Goal: Answer question/provide support: Answer question/provide support

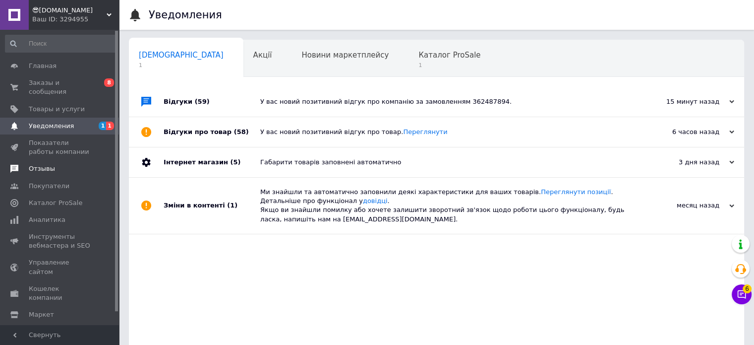
click at [40, 164] on span "Отзывы" at bounding box center [42, 168] width 26 height 9
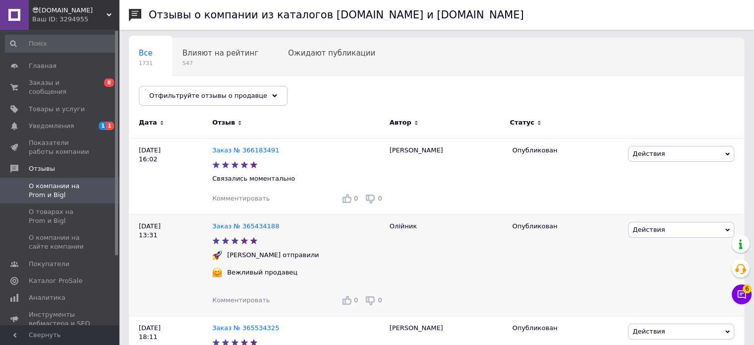
scroll to position [149, 0]
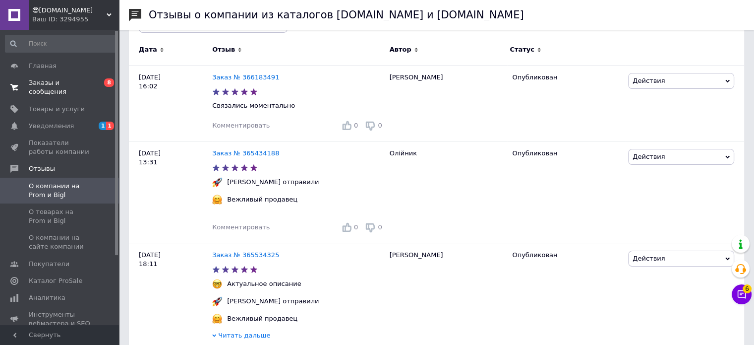
click at [67, 83] on span "Заказы и сообщения" at bounding box center [60, 87] width 63 height 18
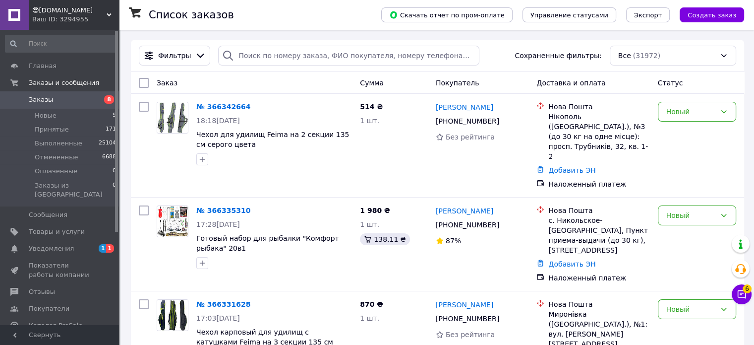
drag, startPoint x: 69, startPoint y: 240, endPoint x: 133, endPoint y: 202, distance: 74.1
click at [69, 244] on span "Уведомления" at bounding box center [60, 248] width 63 height 9
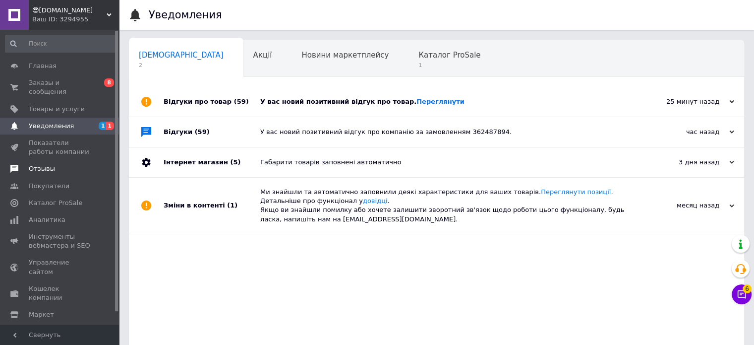
click at [47, 164] on span "Отзывы" at bounding box center [42, 168] width 26 height 9
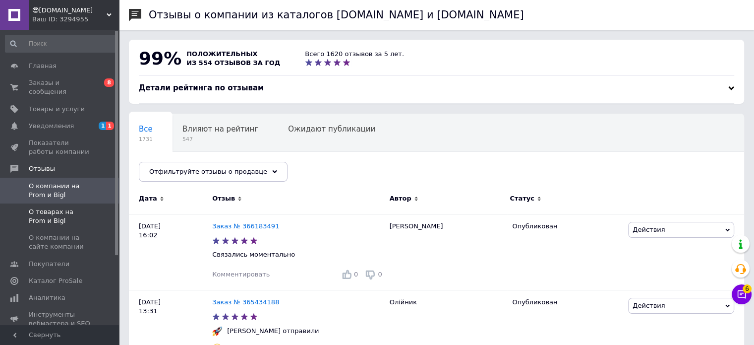
click at [56, 207] on span "О товарах на Prom и Bigl" at bounding box center [60, 216] width 63 height 18
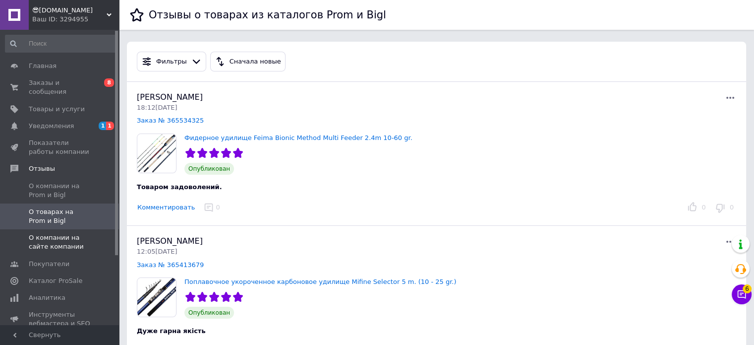
click at [63, 233] on span "О компании на сайте компании" at bounding box center [60, 242] width 63 height 18
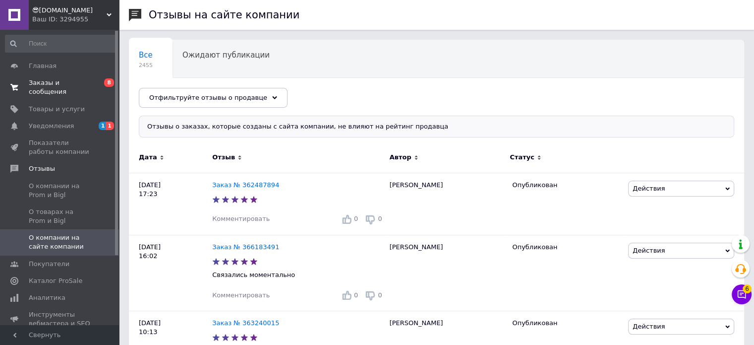
click at [69, 87] on span "Заказы и сообщения" at bounding box center [60, 87] width 63 height 18
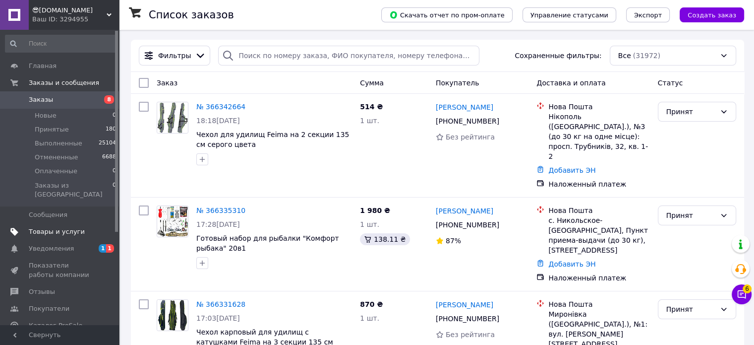
click at [69, 227] on span "Товары и услуги" at bounding box center [57, 231] width 56 height 9
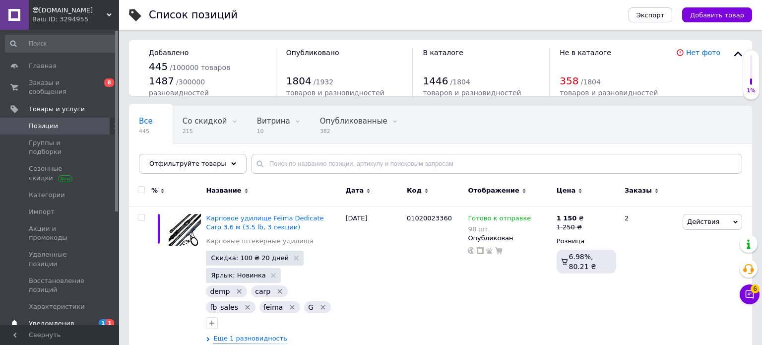
drag, startPoint x: 65, startPoint y: 287, endPoint x: 224, endPoint y: 4, distance: 324.2
click at [65, 319] on span "Уведомления" at bounding box center [51, 323] width 45 height 9
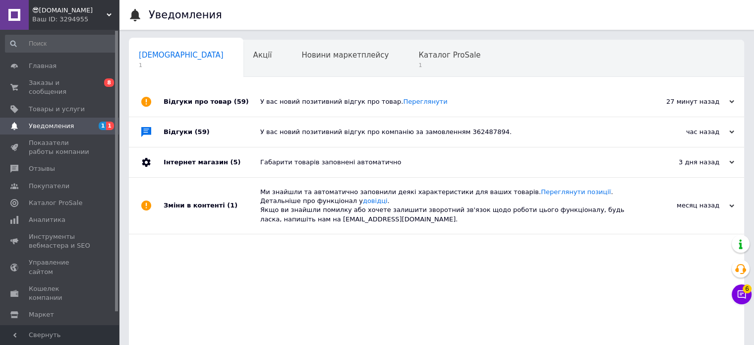
drag, startPoint x: 75, startPoint y: 84, endPoint x: 64, endPoint y: 15, distance: 69.3
click at [75, 84] on span "Заказы и сообщения" at bounding box center [60, 87] width 63 height 18
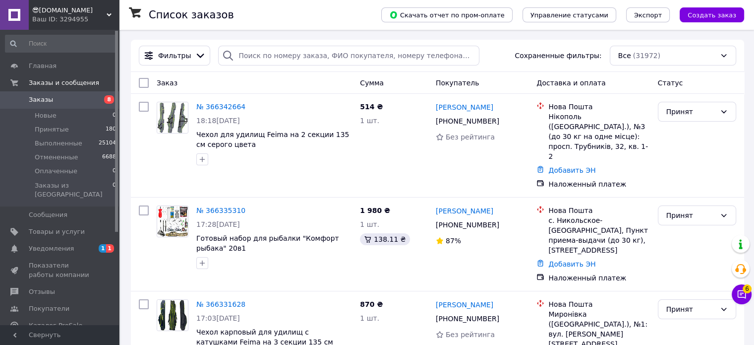
click at [66, 244] on span "Уведомления" at bounding box center [51, 248] width 45 height 9
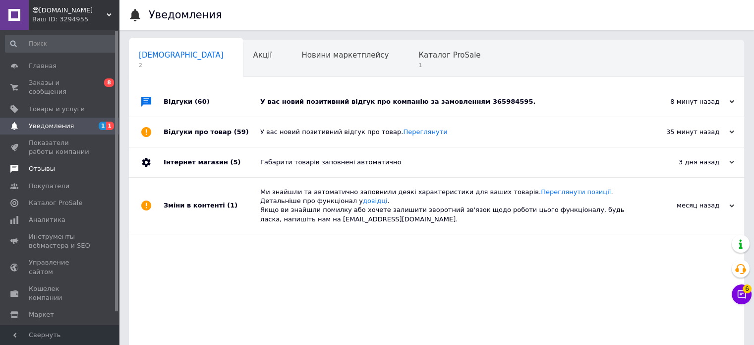
click at [47, 160] on link "Отзывы" at bounding box center [61, 168] width 122 height 17
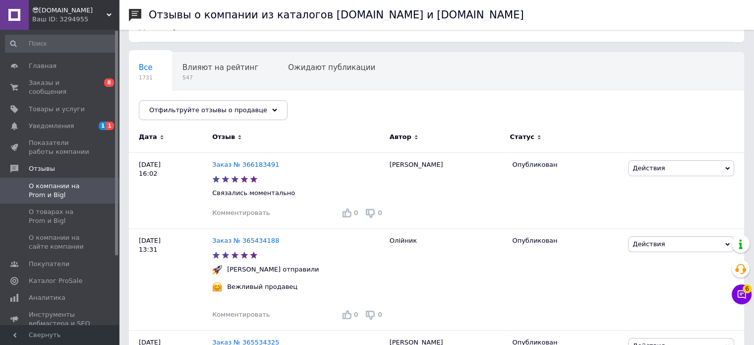
scroll to position [50, 0]
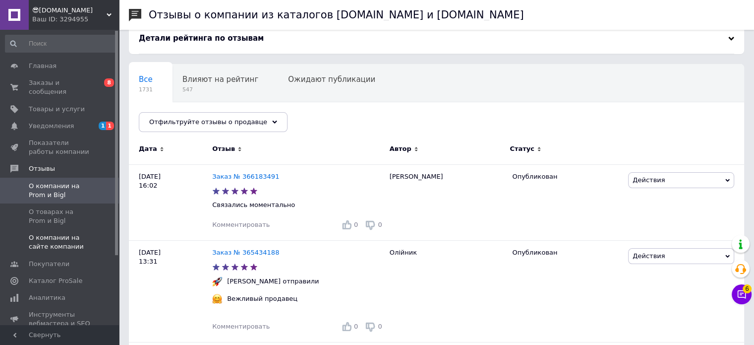
drag, startPoint x: 58, startPoint y: 238, endPoint x: 71, endPoint y: 235, distance: 13.2
click at [58, 237] on span "О компании на сайте компании" at bounding box center [60, 242] width 63 height 18
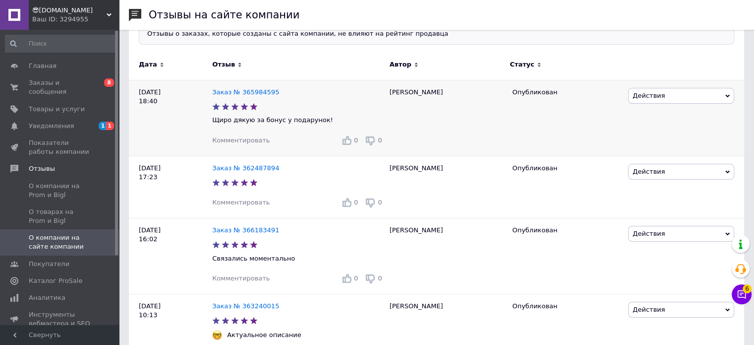
scroll to position [99, 0]
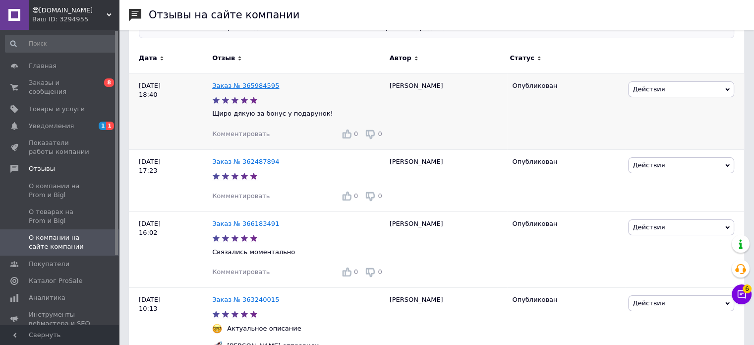
click at [243, 87] on link "Заказ № 365984595" at bounding box center [245, 85] width 67 height 7
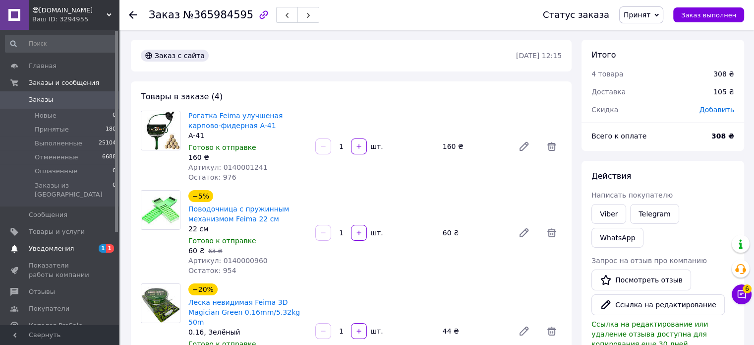
click at [63, 240] on link "Уведомления 1 1" at bounding box center [61, 248] width 122 height 17
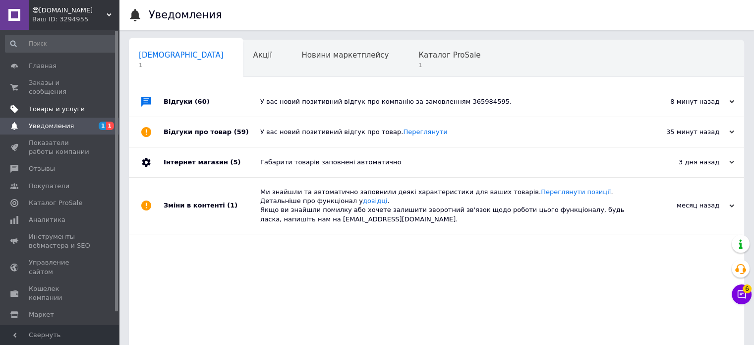
click at [65, 106] on link "Товары и услуги" at bounding box center [61, 109] width 122 height 17
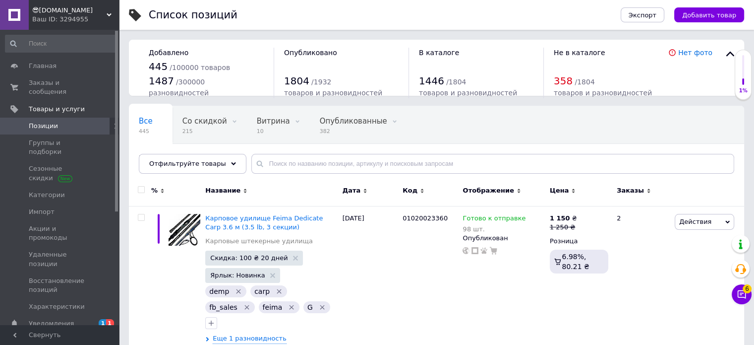
drag, startPoint x: 60, startPoint y: 283, endPoint x: 68, endPoint y: 249, distance: 34.8
click at [61, 319] on span "Уведомления" at bounding box center [51, 323] width 45 height 9
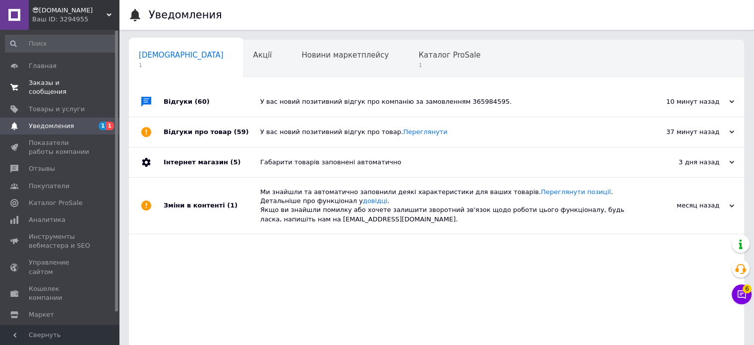
click at [75, 81] on span "Заказы и сообщения" at bounding box center [60, 87] width 63 height 18
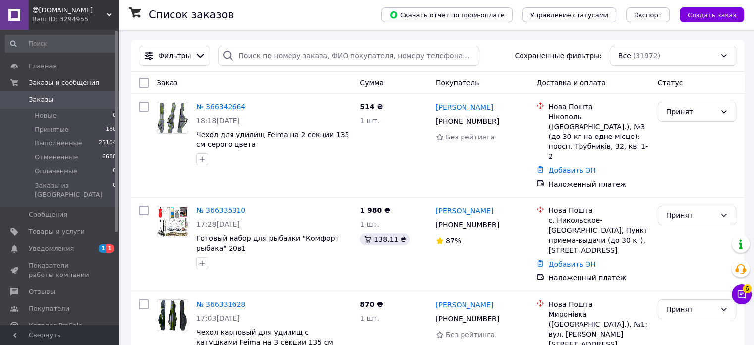
click at [49, 244] on span "Уведомления" at bounding box center [51, 248] width 45 height 9
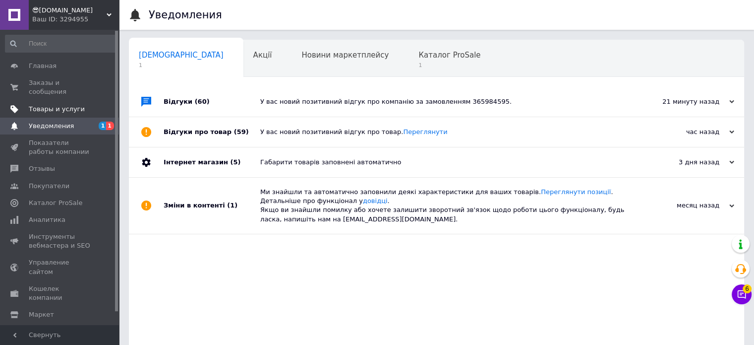
click at [58, 105] on span "Товары и услуги" at bounding box center [57, 109] width 56 height 9
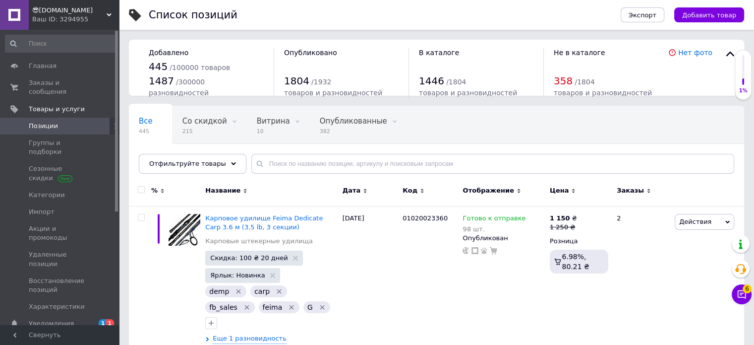
click at [51, 319] on span "Уведомления" at bounding box center [51, 323] width 45 height 9
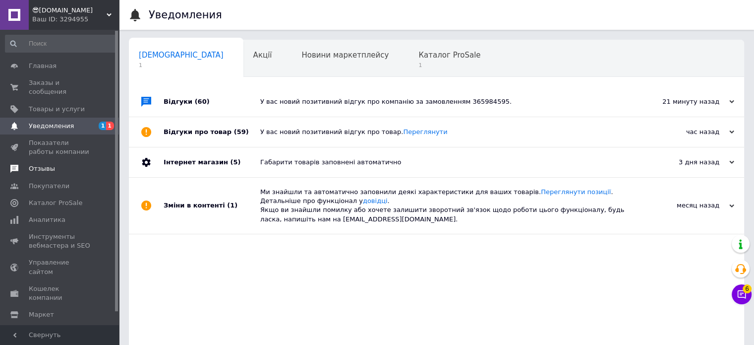
click at [36, 164] on span "Отзывы" at bounding box center [42, 168] width 26 height 9
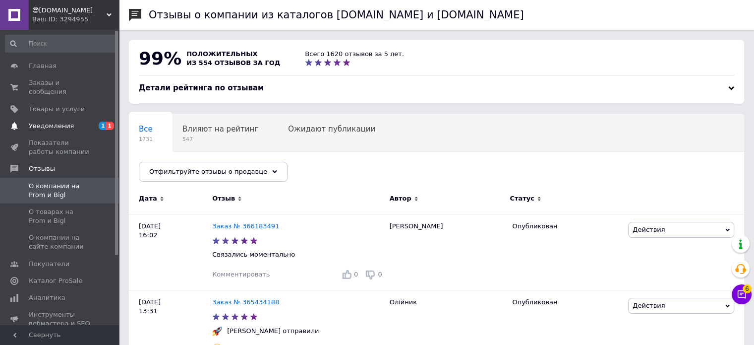
click at [55, 121] on span "Уведомления" at bounding box center [51, 125] width 45 height 9
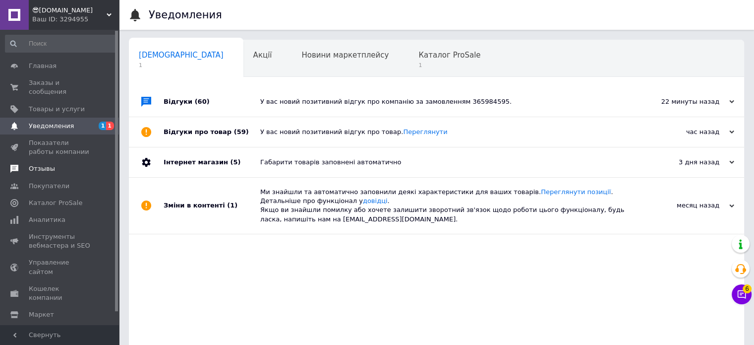
click at [40, 164] on span "Отзывы" at bounding box center [42, 168] width 26 height 9
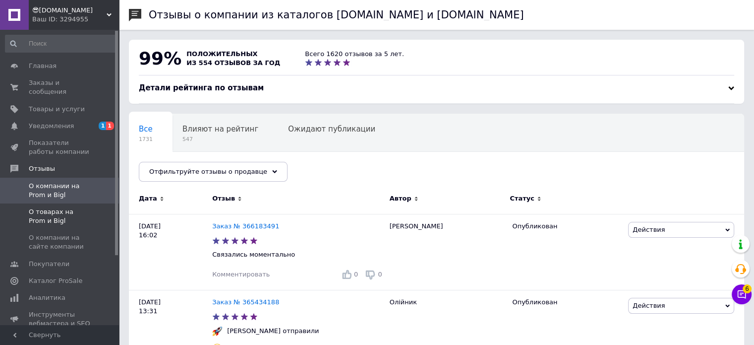
click at [54, 207] on span "О товарах на Prom и Bigl" at bounding box center [60, 216] width 63 height 18
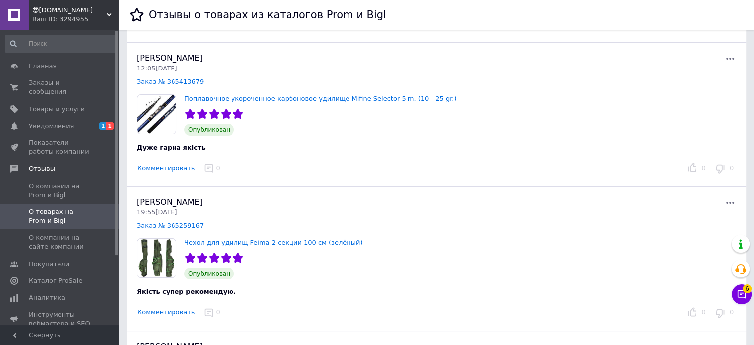
scroll to position [347, 0]
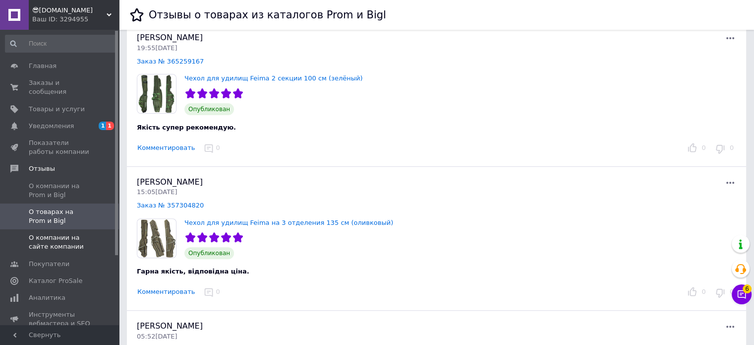
click at [48, 236] on span "О компании на сайте компании" at bounding box center [60, 242] width 63 height 18
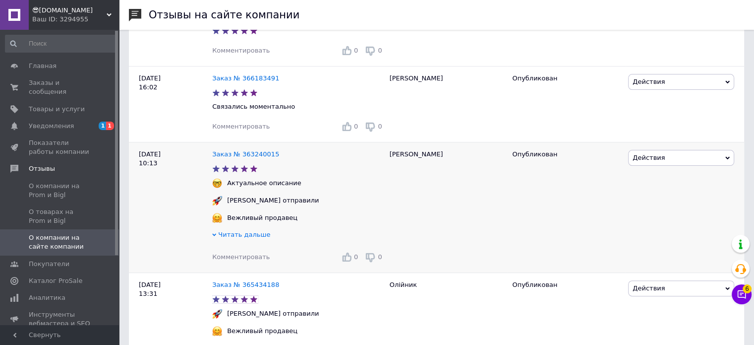
scroll to position [298, 0]
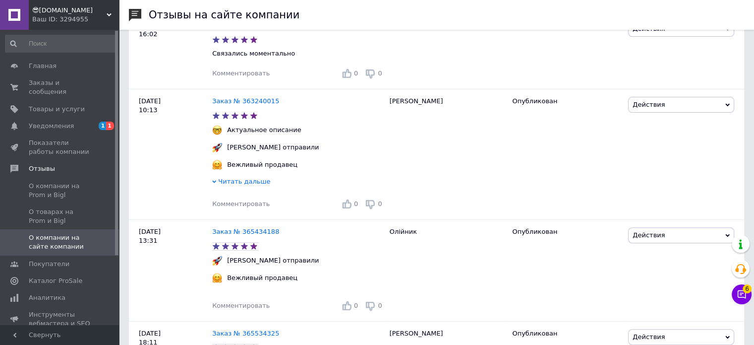
drag, startPoint x: 58, startPoint y: 85, endPoint x: 66, endPoint y: 28, distance: 57.2
click at [58, 85] on span "Заказы и сообщения" at bounding box center [60, 87] width 63 height 18
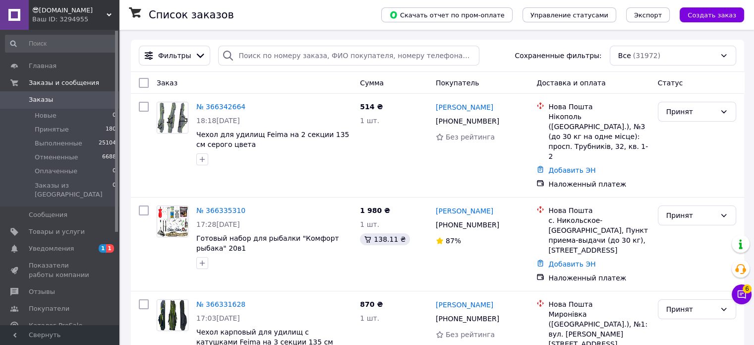
click at [46, 244] on span "Уведомления" at bounding box center [51, 248] width 45 height 9
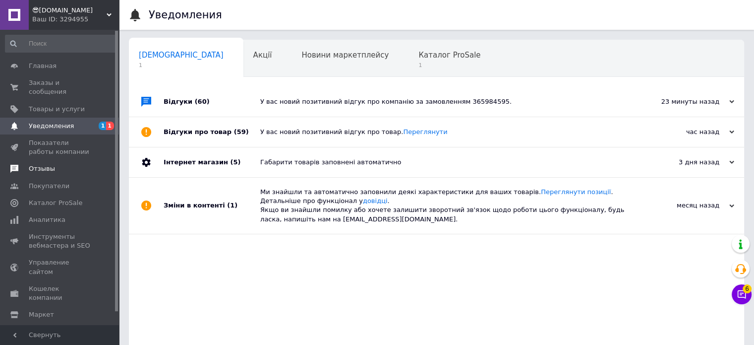
click at [40, 164] on span "Отзывы" at bounding box center [42, 168] width 26 height 9
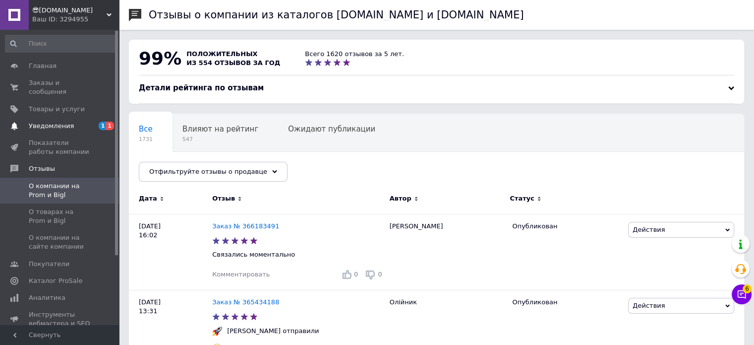
drag, startPoint x: 46, startPoint y: 123, endPoint x: 47, endPoint y: 110, distance: 12.9
click at [46, 122] on link "Уведомления 1 1" at bounding box center [61, 126] width 122 height 17
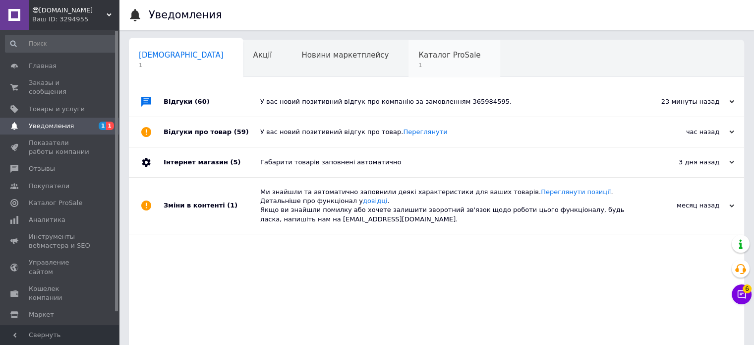
click at [409, 45] on div "Каталог ProSale 1" at bounding box center [455, 59] width 92 height 38
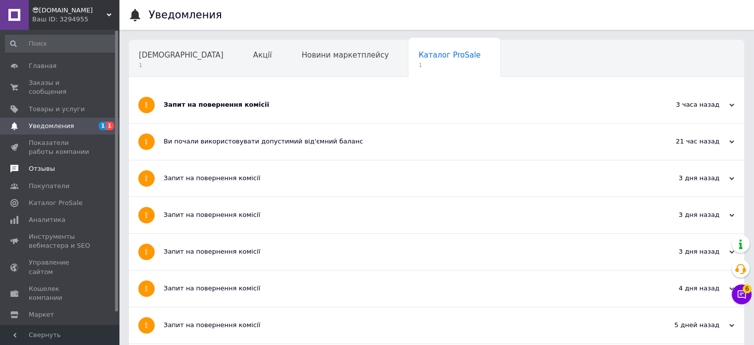
click at [34, 164] on span "Отзывы" at bounding box center [42, 168] width 26 height 9
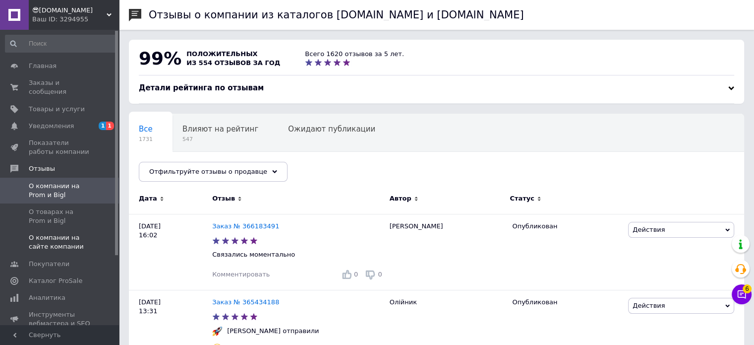
click at [69, 238] on span "О компании на сайте компании" at bounding box center [60, 242] width 63 height 18
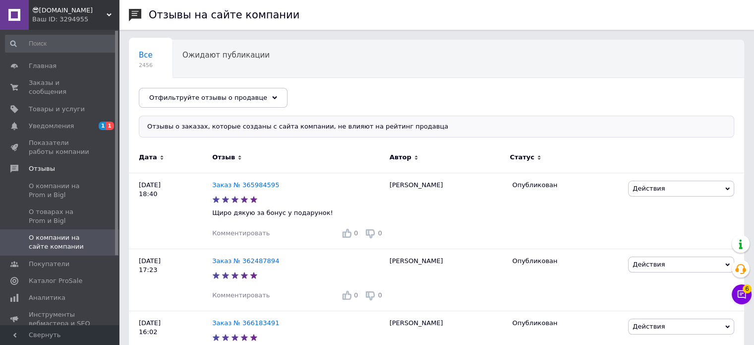
click at [70, 19] on div "Ваш ID: 3294955" at bounding box center [75, 19] width 87 height 9
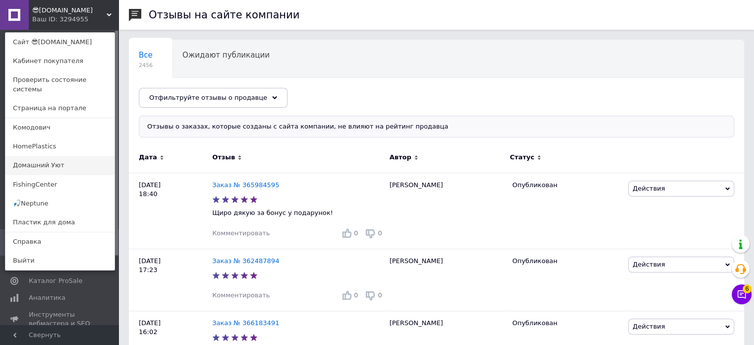
click at [66, 158] on link "Домашний Уют" at bounding box center [59, 165] width 109 height 19
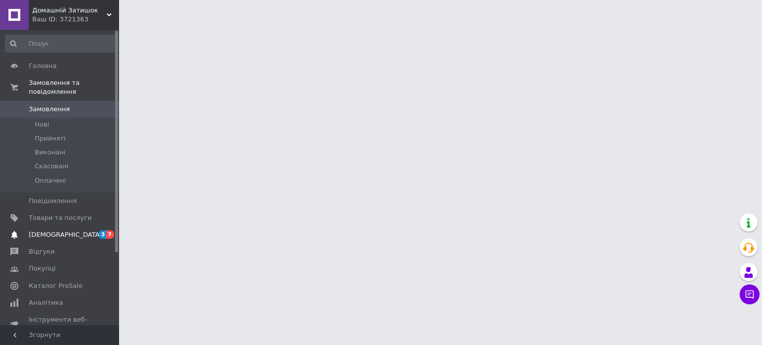
click at [60, 230] on span "Сповіщення" at bounding box center [65, 234] width 73 height 9
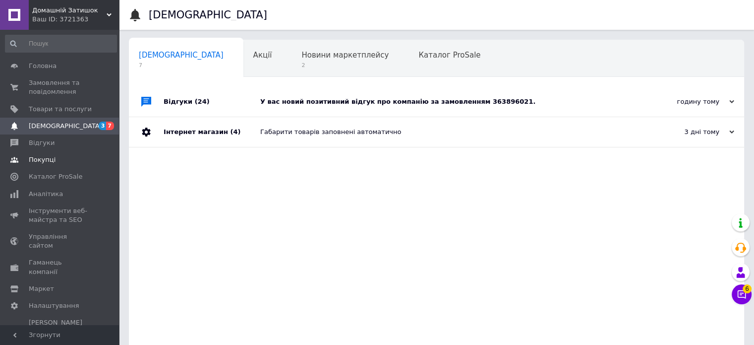
click at [44, 153] on link "Покупці" at bounding box center [61, 159] width 122 height 17
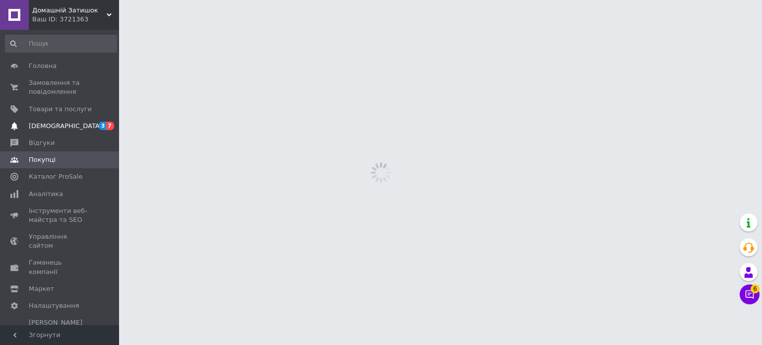
click at [45, 121] on span "[DEMOGRAPHIC_DATA]" at bounding box center [65, 125] width 73 height 9
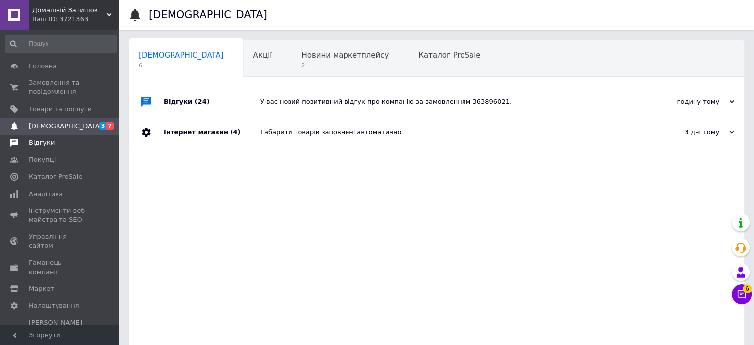
click at [42, 144] on span "Відгуки" at bounding box center [42, 142] width 26 height 9
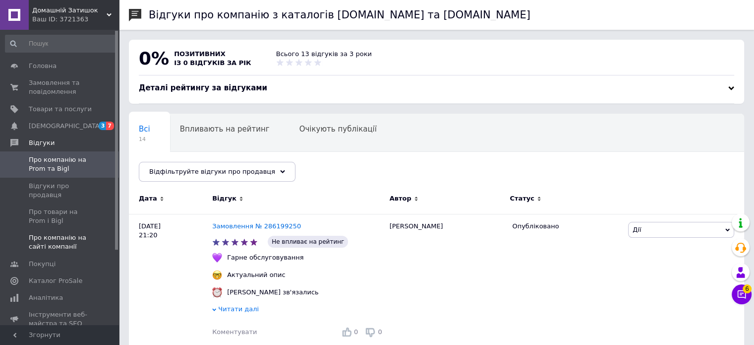
click at [52, 238] on span "Про компанію на сайті компанії" at bounding box center [60, 242] width 63 height 18
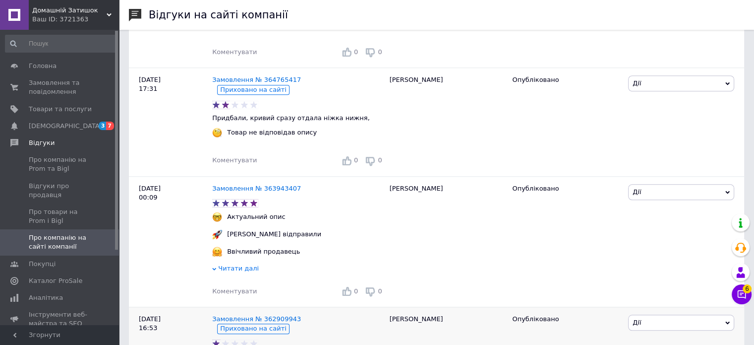
scroll to position [893, 0]
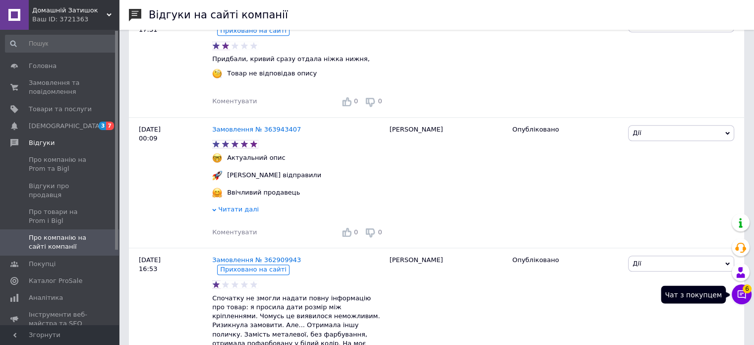
click at [739, 295] on icon at bounding box center [742, 294] width 10 height 10
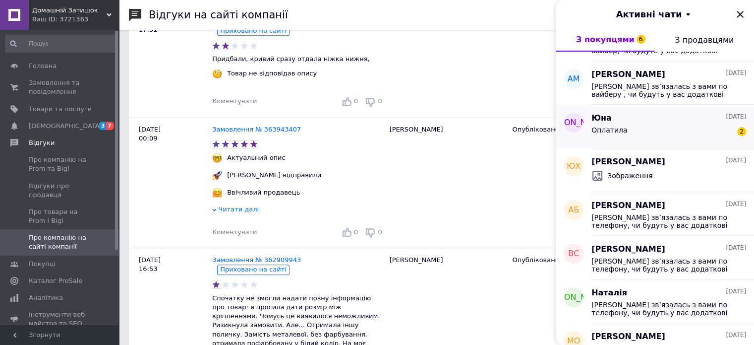
scroll to position [198, 0]
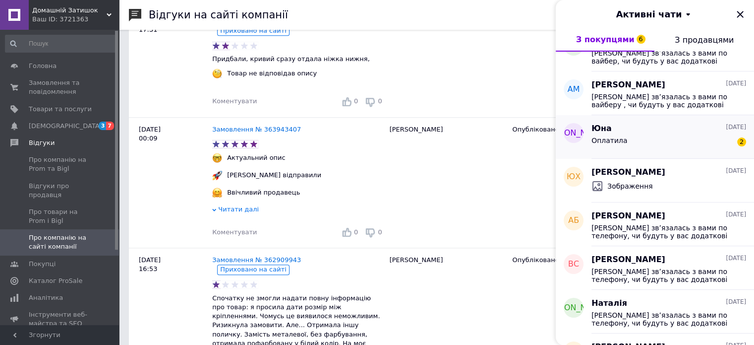
click at [664, 140] on div "Оплатила 2" at bounding box center [669, 142] width 155 height 16
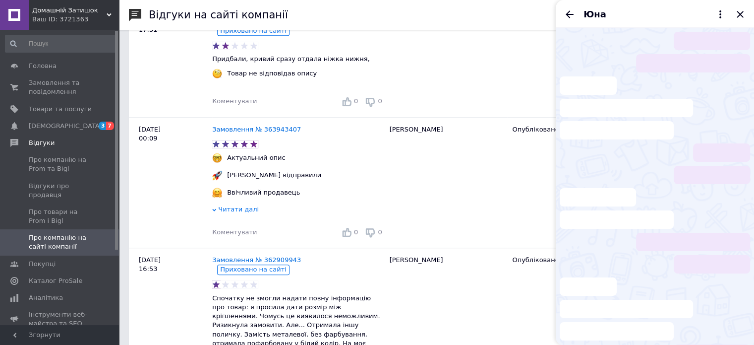
scroll to position [84, 0]
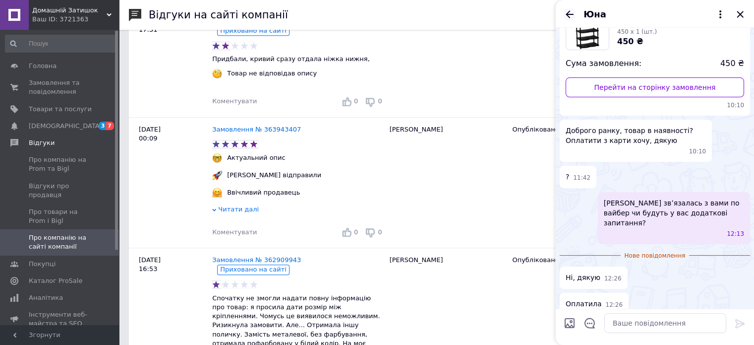
click at [568, 9] on icon "Назад" at bounding box center [570, 14] width 12 height 12
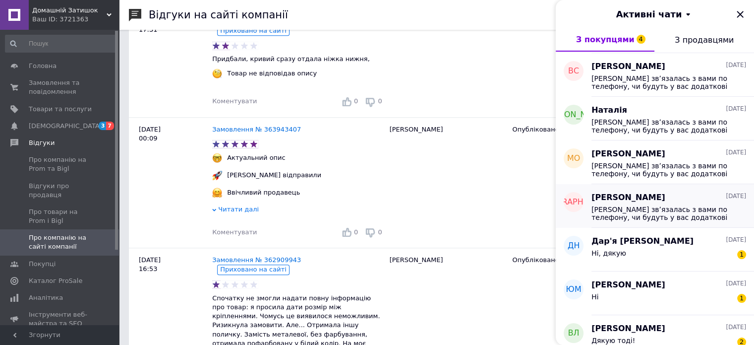
scroll to position [446, 0]
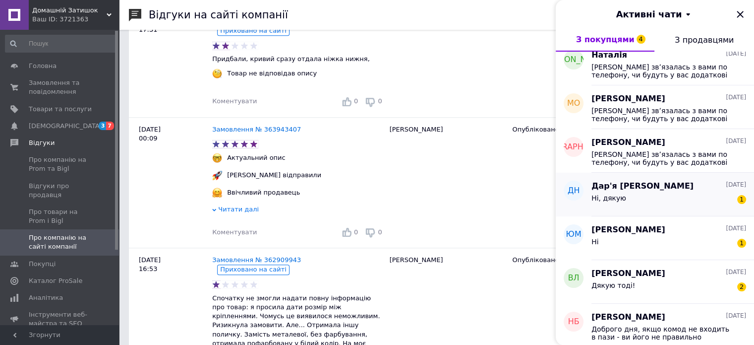
click at [659, 198] on div "Ні, дякую 1" at bounding box center [669, 200] width 155 height 16
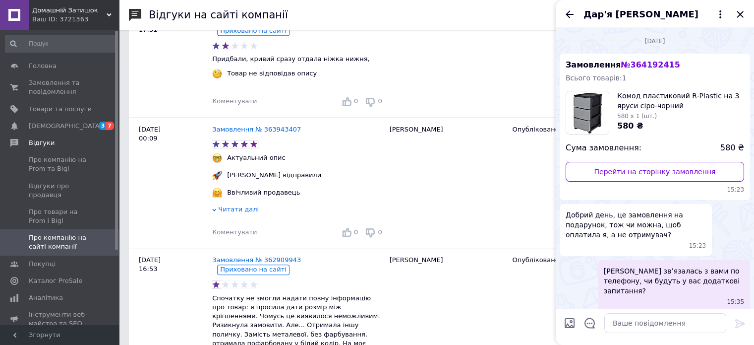
scroll to position [42, 0]
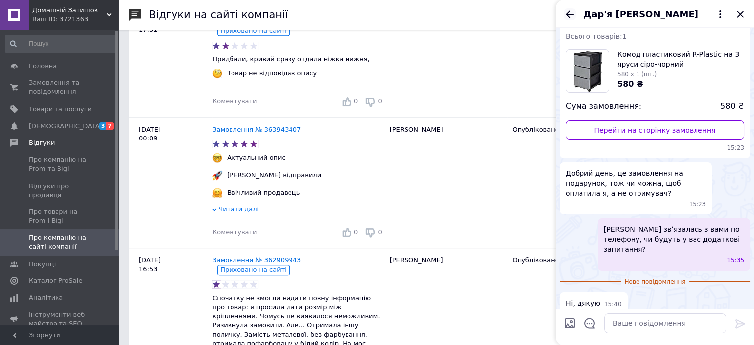
click at [567, 13] on icon "Назад" at bounding box center [570, 13] width 8 height 7
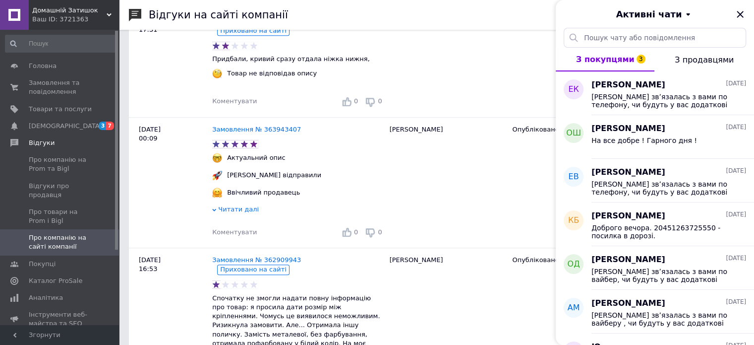
drag, startPoint x: 739, startPoint y: 13, endPoint x: 631, endPoint y: 11, distance: 108.1
click at [736, 12] on icon "Закрити" at bounding box center [740, 14] width 12 height 12
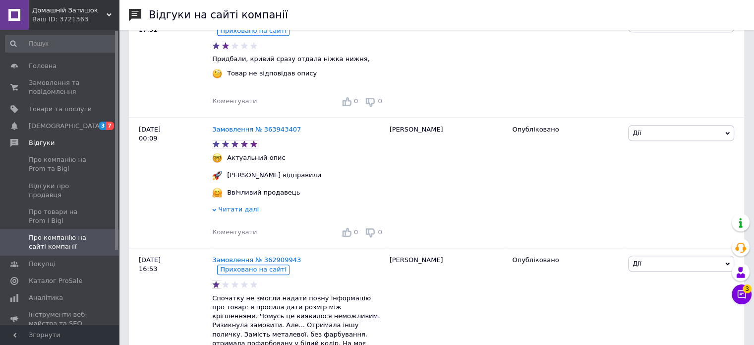
click at [75, 19] on div "Ваш ID: 3721363" at bounding box center [75, 19] width 87 height 9
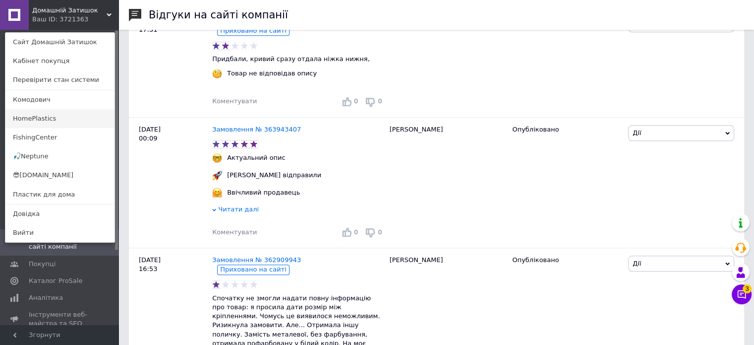
click at [57, 117] on link "HomePlastics" at bounding box center [59, 118] width 109 height 19
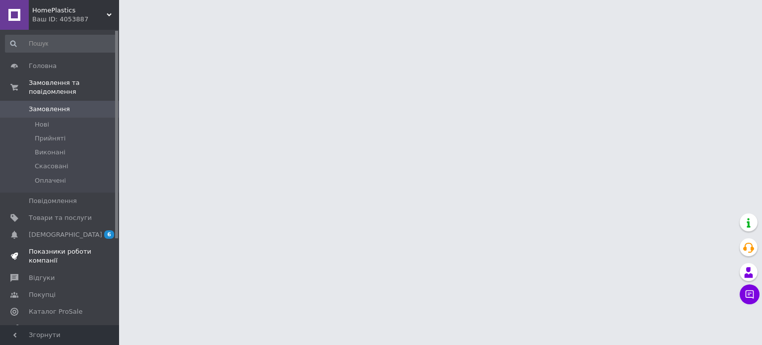
click at [60, 243] on link "Показники роботи компанії" at bounding box center [61, 256] width 122 height 26
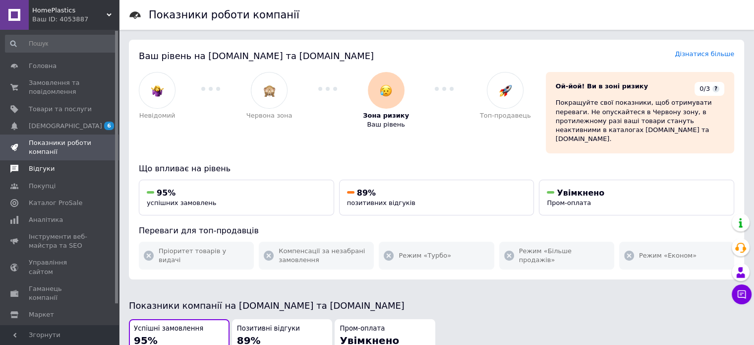
click at [38, 172] on span "Відгуки" at bounding box center [42, 168] width 26 height 9
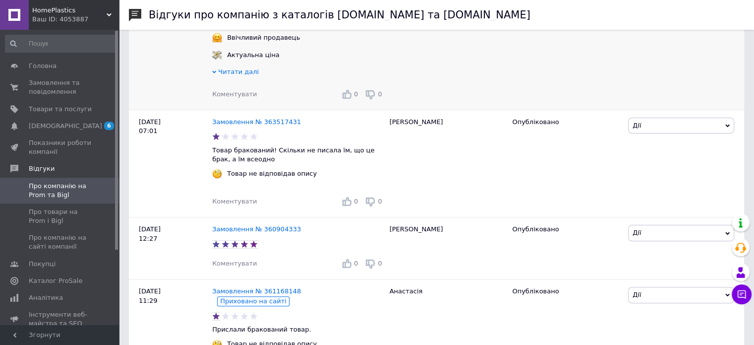
scroll to position [298, 0]
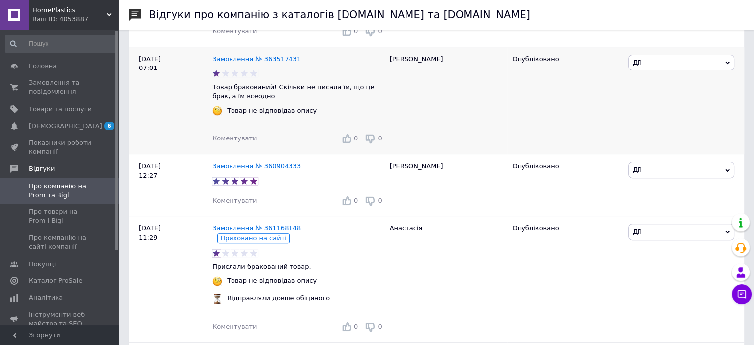
click at [236, 140] on span "Коментувати" at bounding box center [234, 137] width 45 height 7
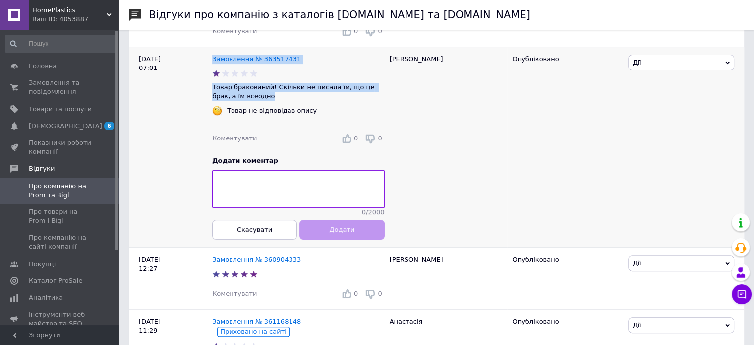
drag, startPoint x: 241, startPoint y: 102, endPoint x: 205, endPoint y: 93, distance: 36.8
click at [205, 93] on div "[DATE] 07:01 Замовлення № 363517431 Товар бракований! Скільки не писала їм, що …" at bounding box center [436, 147] width 615 height 200
click at [223, 99] on p "Товар бракований! Скільки не писала їм, що це брак, а їм всеодно" at bounding box center [298, 92] width 173 height 18
drag, startPoint x: 239, startPoint y: 103, endPoint x: 213, endPoint y: 91, distance: 28.4
click at [213, 91] on p "Товар бракований! Скільки не писала їм, що це брак, а їм всеодно" at bounding box center [298, 92] width 173 height 18
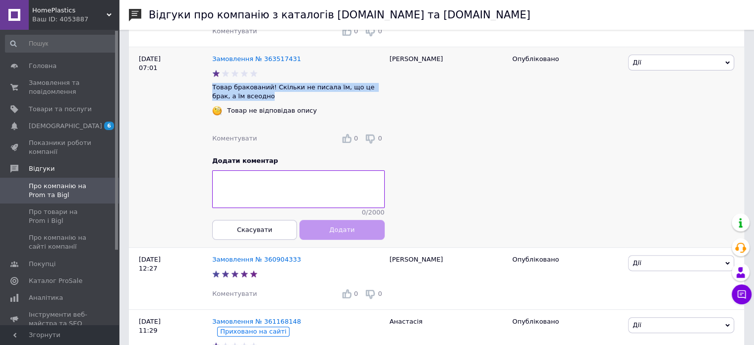
copy p "Товар бракований! Скільки не писала їм, що це брак, а їм всеодно"
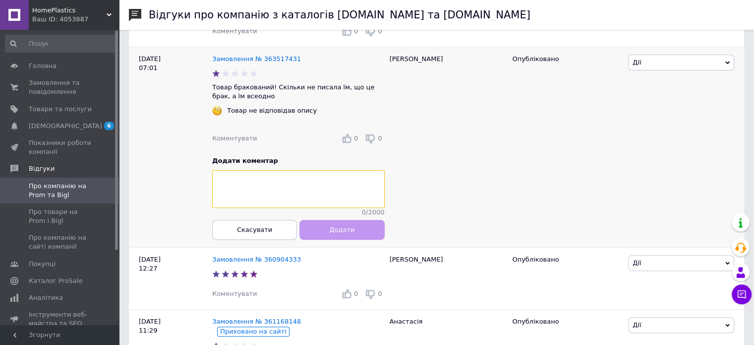
click at [286, 192] on textarea at bounding box center [298, 190] width 173 height 38
paste textarea "Loremip dol! Sitamet co Adi elitse. Do eiusmodtem in utlaboree dolorema aliqua …"
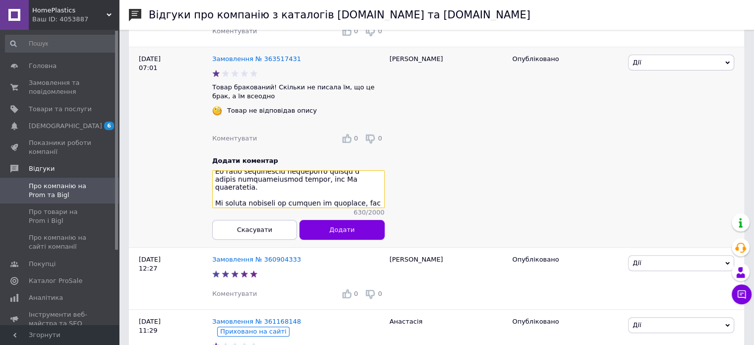
scroll to position [86, 0]
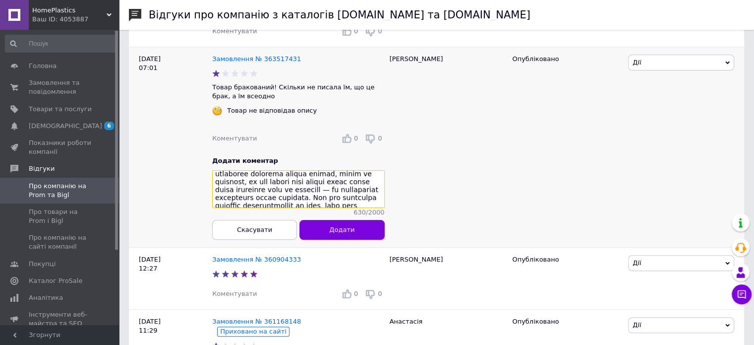
drag, startPoint x: 297, startPoint y: 176, endPoint x: 310, endPoint y: 176, distance: 13.4
click at [310, 176] on textarea at bounding box center [298, 190] width 173 height 38
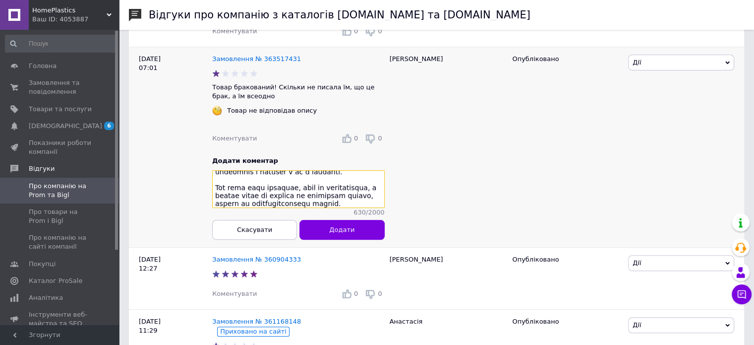
click at [302, 204] on textarea at bounding box center [298, 190] width 173 height 38
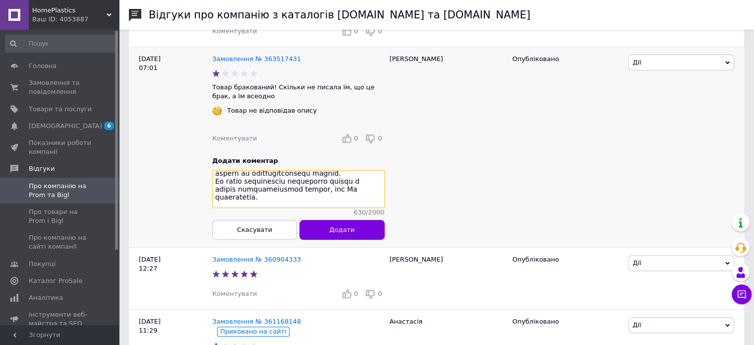
scroll to position [76, 0]
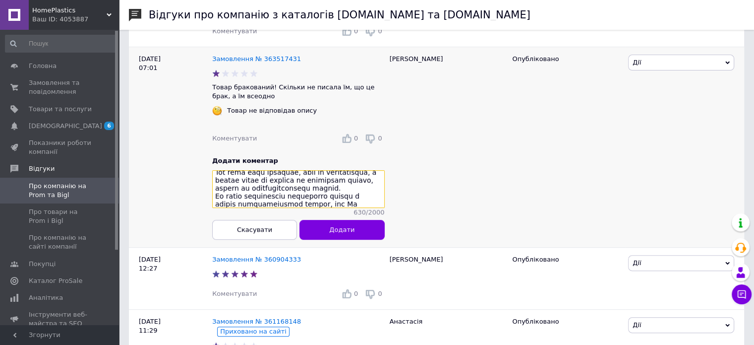
drag, startPoint x: 291, startPoint y: 203, endPoint x: 369, endPoint y: 186, distance: 80.1
click at [369, 186] on textarea at bounding box center [298, 190] width 173 height 38
click at [305, 204] on textarea at bounding box center [298, 190] width 173 height 38
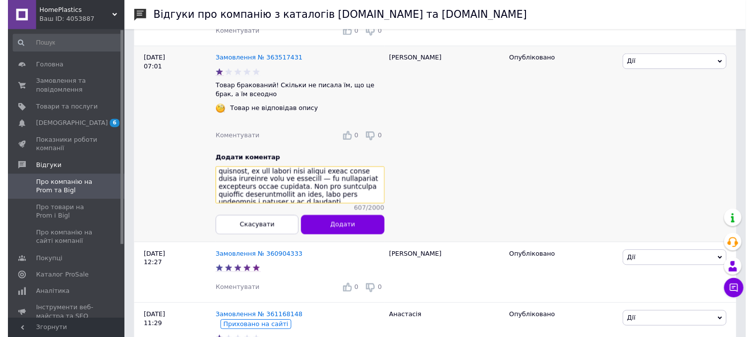
scroll to position [42, 0]
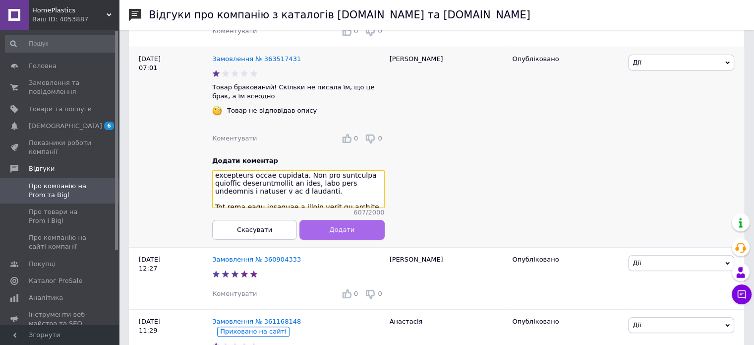
type textarea "Доброго дня! Дякуємо за Ваш відгук. Ви звертались із проханням замінити кришку …"
click at [352, 234] on span "Додати" at bounding box center [341, 229] width 25 height 7
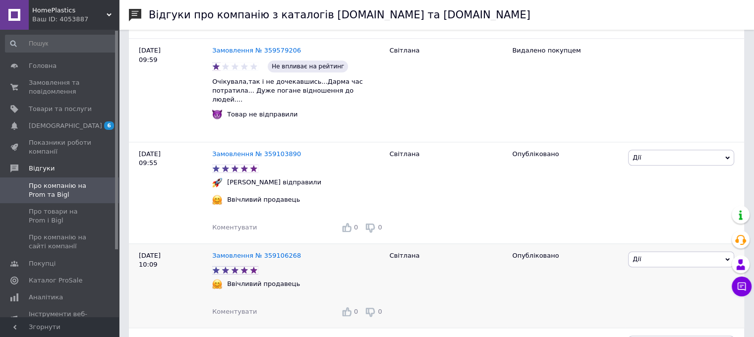
scroll to position [1289, 0]
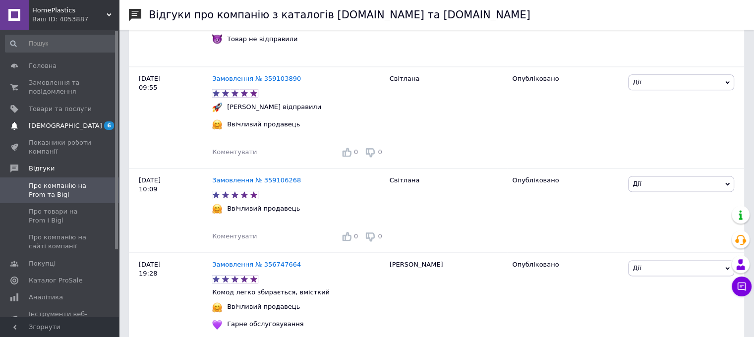
click at [61, 128] on span "[DEMOGRAPHIC_DATA]" at bounding box center [65, 125] width 73 height 9
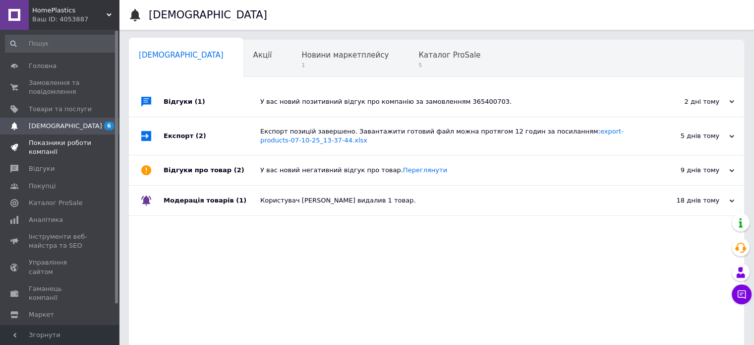
click at [55, 151] on span "Показники роботи компанії" at bounding box center [60, 147] width 63 height 18
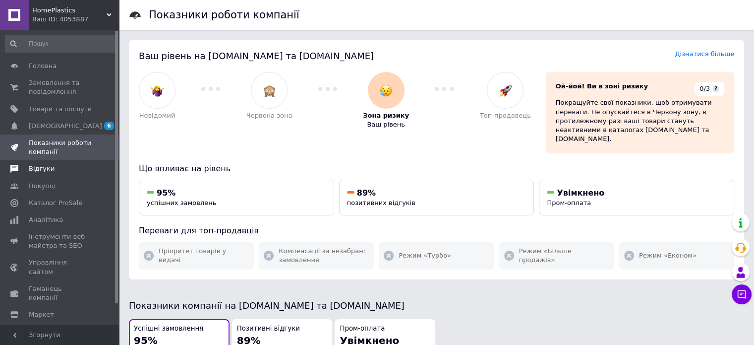
click at [43, 169] on span "Відгуки" at bounding box center [42, 168] width 26 height 9
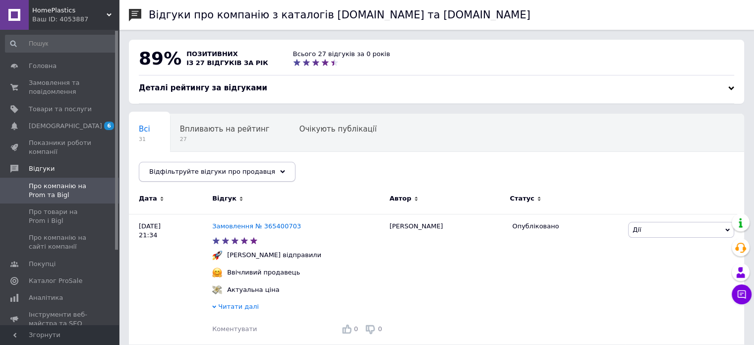
click at [231, 174] on span "Відфільтруйте відгуки про продавця" at bounding box center [212, 171] width 126 height 7
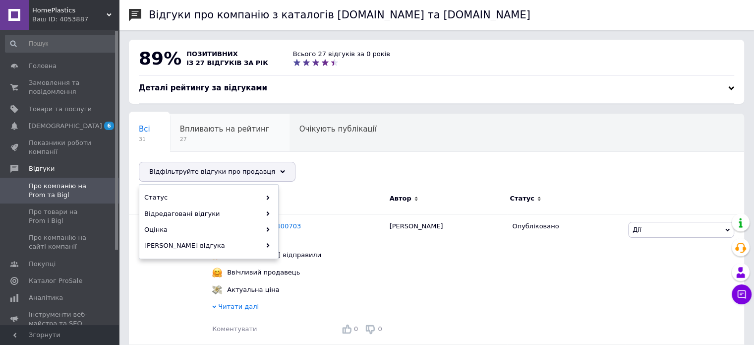
click at [228, 127] on span "Впливають на рейтинг" at bounding box center [225, 128] width 90 height 9
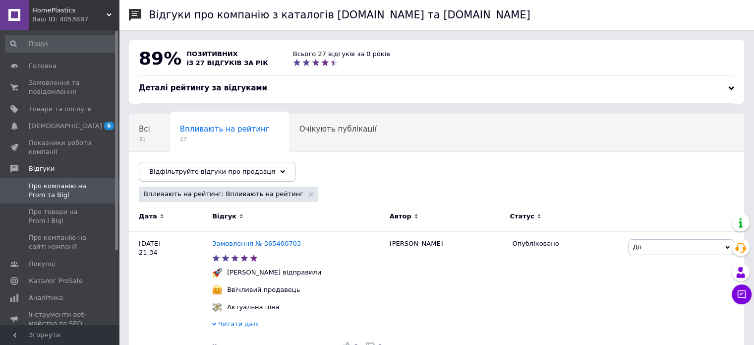
click at [247, 172] on span "Відфільтруйте відгуки про продавця" at bounding box center [212, 171] width 126 height 7
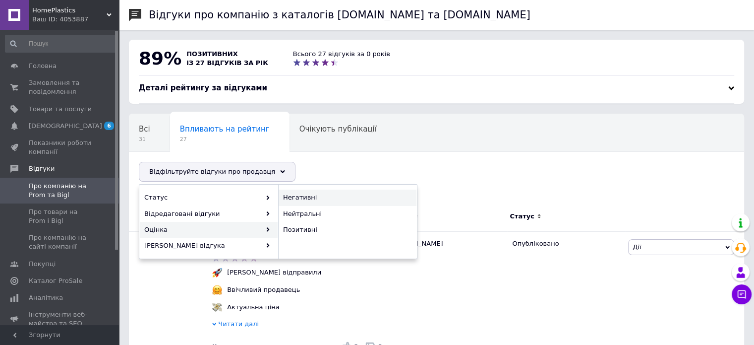
click at [345, 193] on span "Негативні" at bounding box center [346, 197] width 126 height 9
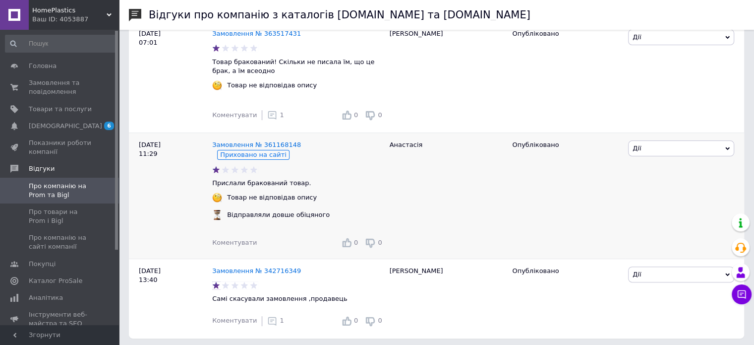
scroll to position [215, 0]
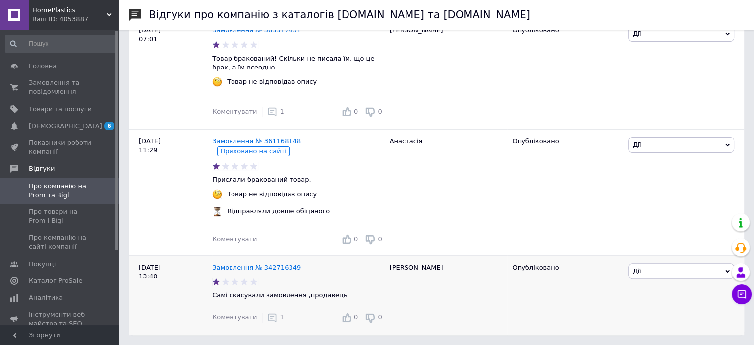
click at [267, 322] on icon at bounding box center [272, 317] width 10 height 10
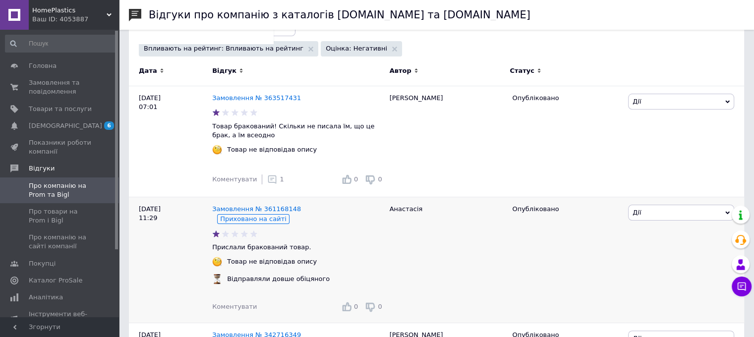
scroll to position [244, 0]
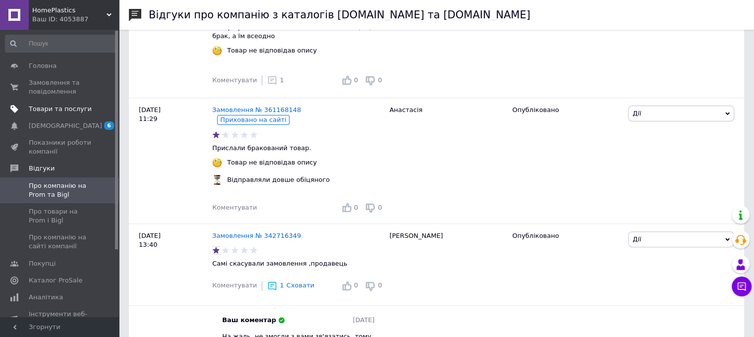
click at [67, 112] on span "Товари та послуги" at bounding box center [60, 109] width 63 height 9
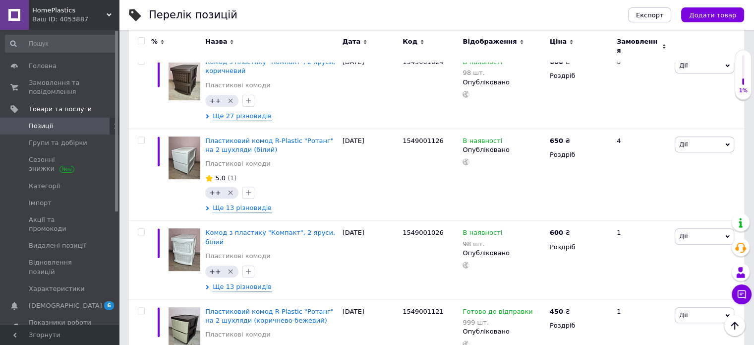
scroll to position [347, 0]
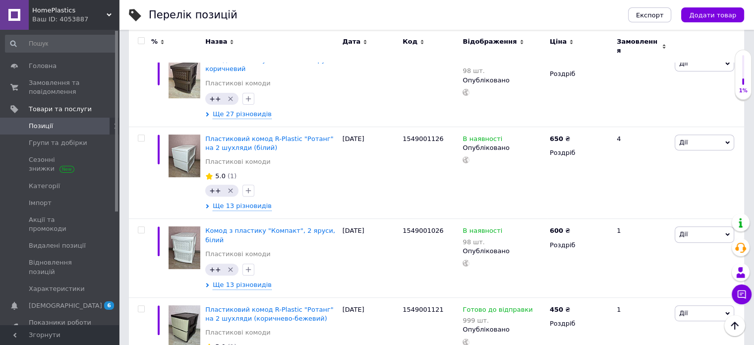
click at [59, 17] on div "Ваш ID: 4053887" at bounding box center [75, 19] width 87 height 9
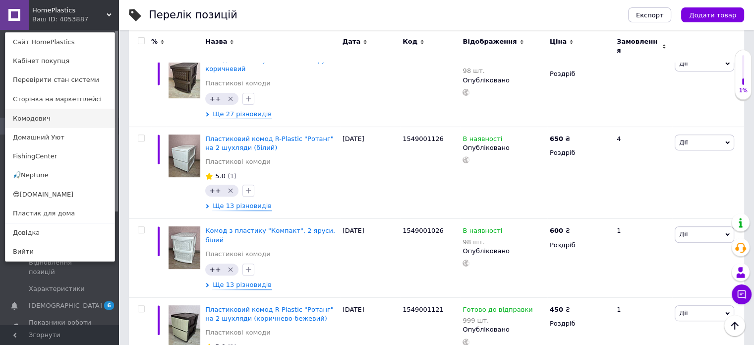
click at [56, 121] on link "Комодович" at bounding box center [59, 118] width 109 height 19
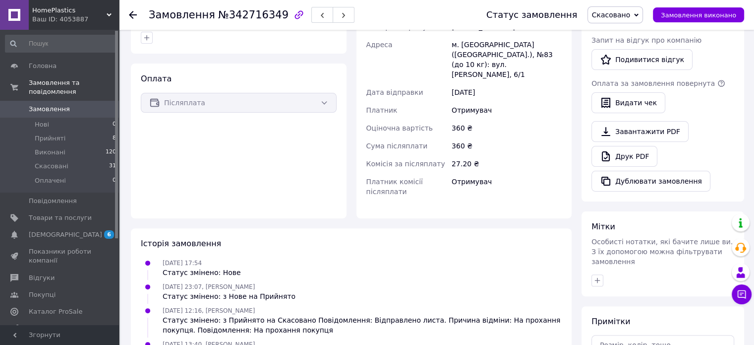
scroll to position [248, 0]
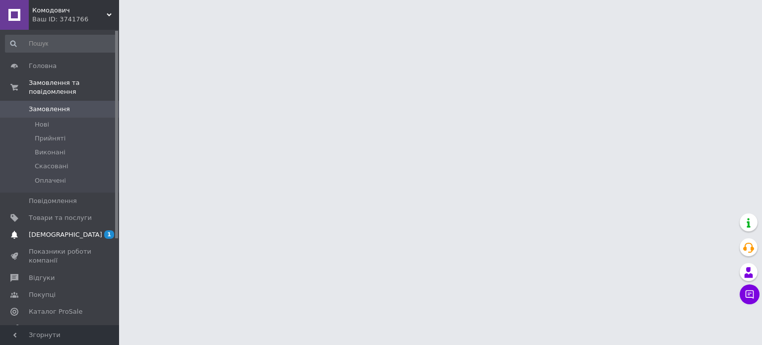
click at [45, 230] on span "[DEMOGRAPHIC_DATA]" at bounding box center [65, 234] width 73 height 9
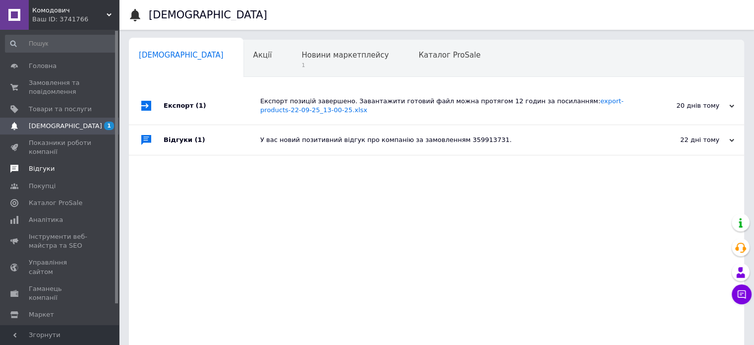
click at [47, 171] on span "Відгуки" at bounding box center [42, 168] width 26 height 9
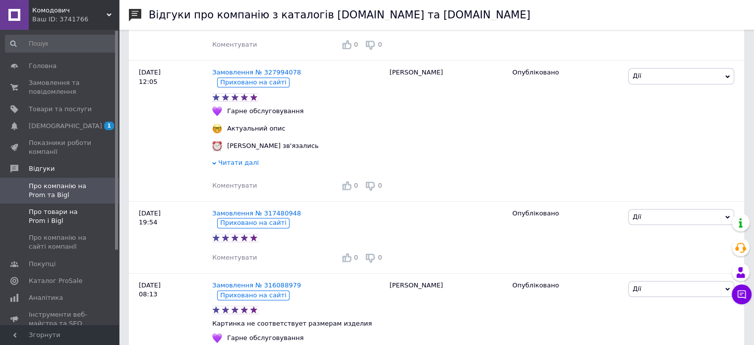
scroll to position [843, 0]
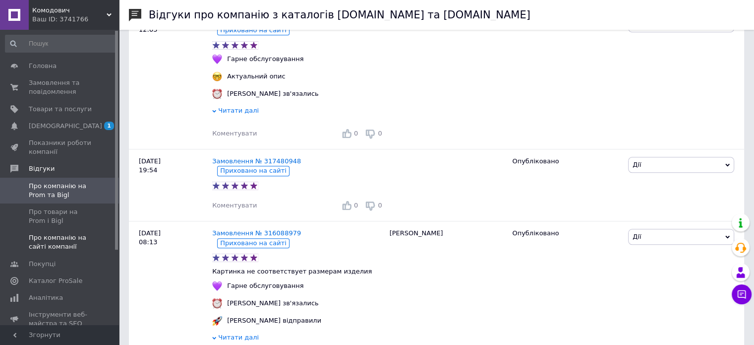
click at [72, 240] on span "Про компанію на сайті компанії" at bounding box center [60, 242] width 63 height 18
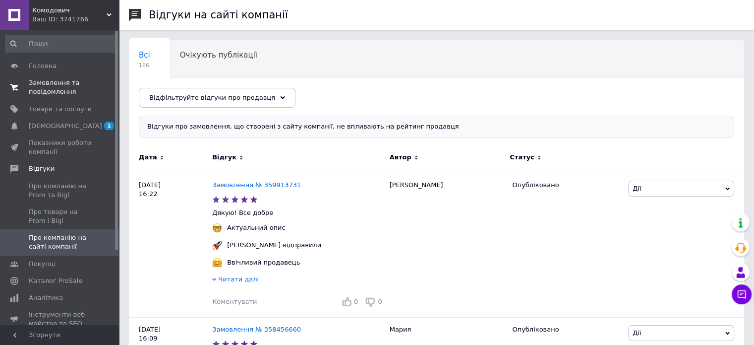
click at [61, 99] on link "Замовлення та повідомлення 0 0" at bounding box center [61, 87] width 122 height 26
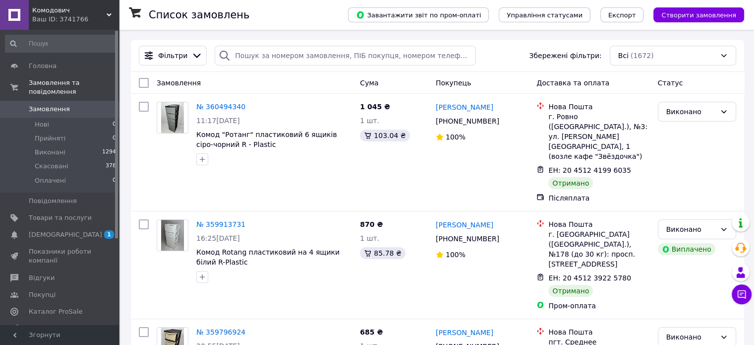
drag, startPoint x: 77, startPoint y: 17, endPoint x: 80, endPoint y: 59, distance: 41.3
click at [77, 17] on div "Ваш ID: 3741766" at bounding box center [75, 19] width 87 height 9
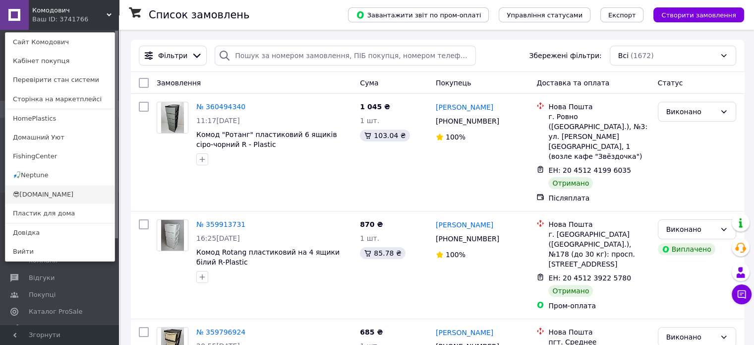
click at [69, 190] on link "😎[DOMAIN_NAME]" at bounding box center [59, 194] width 109 height 19
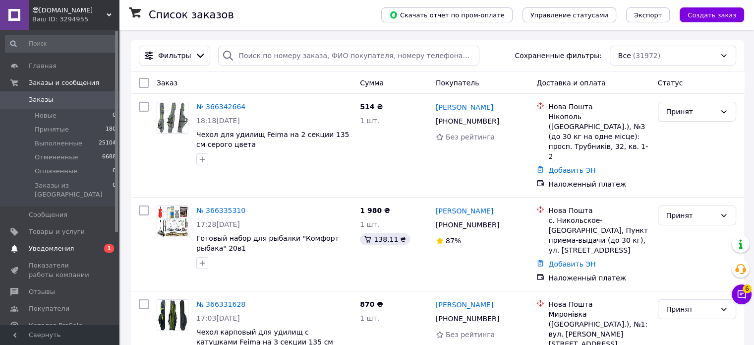
click at [59, 244] on span "Уведомления" at bounding box center [51, 248] width 45 height 9
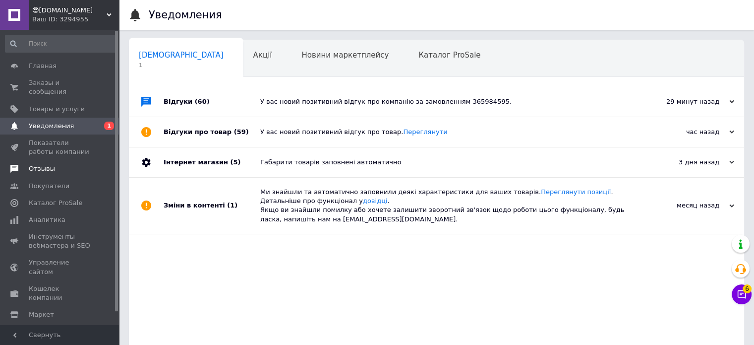
click at [35, 164] on span "Отзывы" at bounding box center [42, 168] width 26 height 9
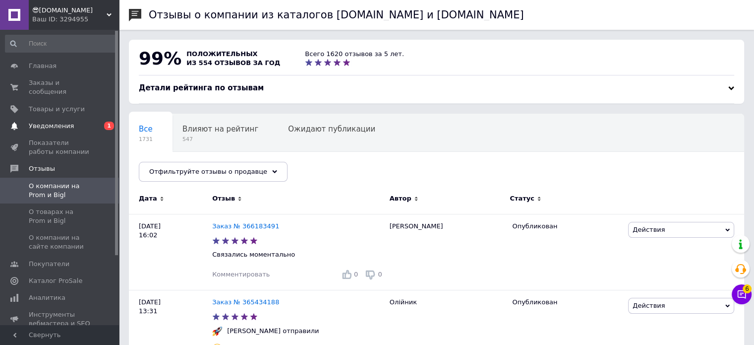
click at [56, 121] on span "Уведомления" at bounding box center [51, 125] width 45 height 9
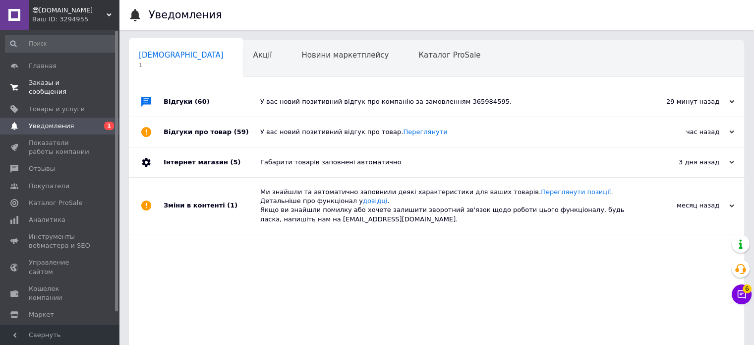
click at [75, 89] on link "Заказы и сообщения 0 0" at bounding box center [61, 87] width 122 height 26
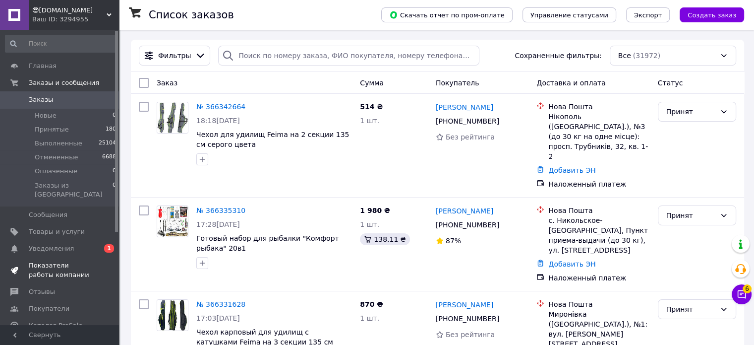
click at [29, 257] on link "Показатели работы компании" at bounding box center [61, 270] width 122 height 26
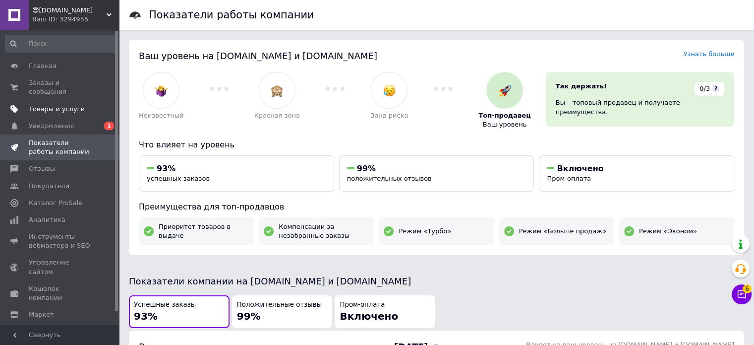
click at [68, 105] on span "Товары и услуги" at bounding box center [57, 109] width 56 height 9
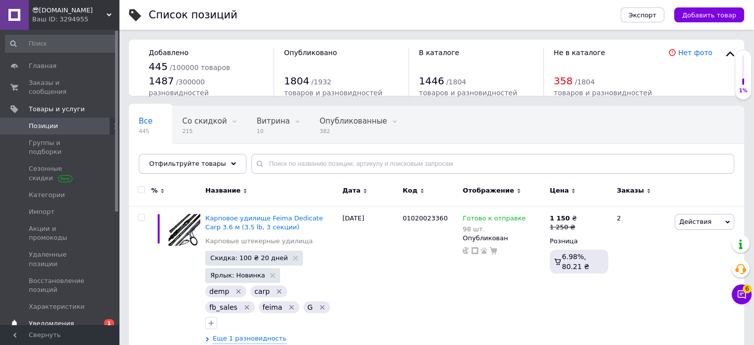
click at [60, 319] on span "Уведомления" at bounding box center [51, 323] width 45 height 9
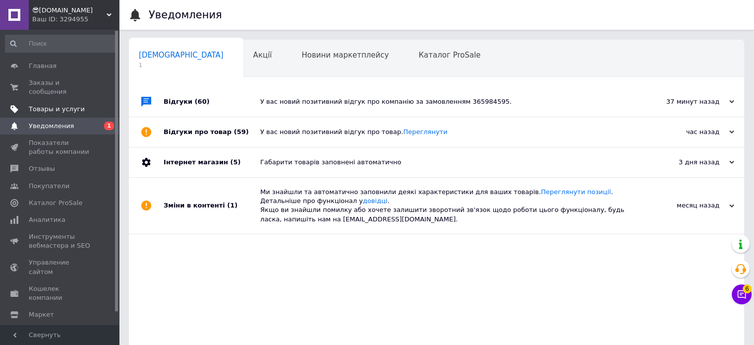
click at [50, 105] on span "Товары и услуги" at bounding box center [57, 109] width 56 height 9
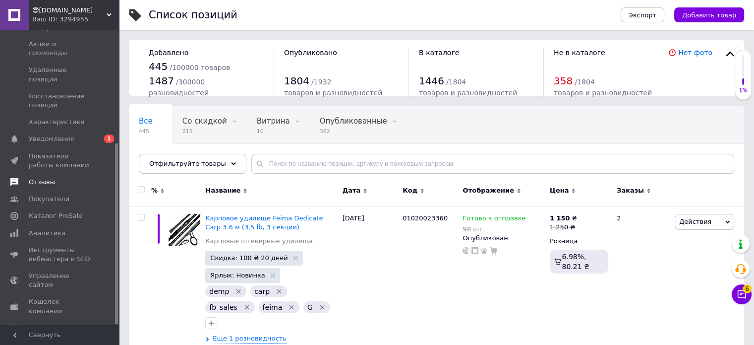
click at [42, 174] on link "Отзывы" at bounding box center [61, 182] width 122 height 17
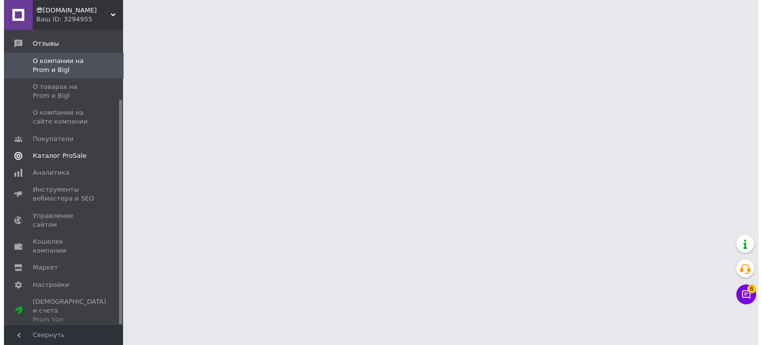
scroll to position [91, 0]
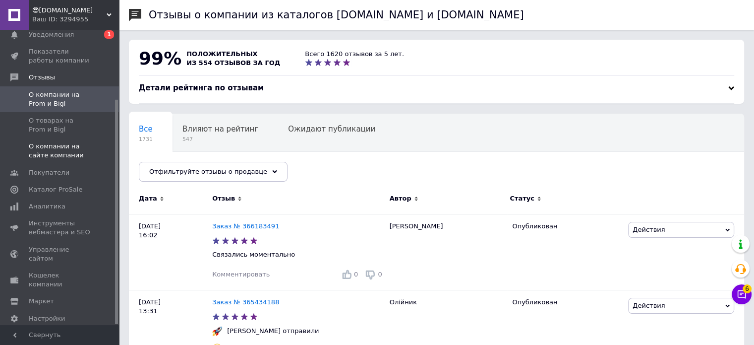
drag, startPoint x: 57, startPoint y: 112, endPoint x: 64, endPoint y: 131, distance: 20.7
click at [57, 116] on span "О товарах на Prom и Bigl" at bounding box center [60, 125] width 63 height 18
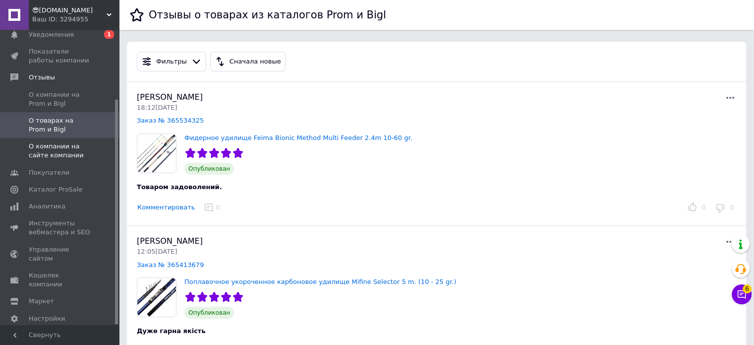
click at [65, 142] on span "О компании на сайте компании" at bounding box center [60, 151] width 63 height 18
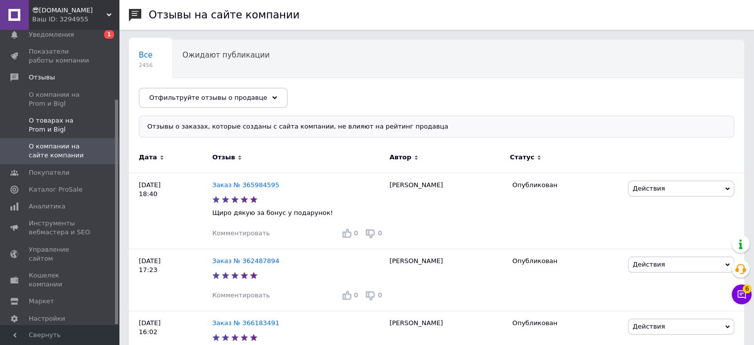
click at [69, 120] on span "О товарах на Prom и Bigl" at bounding box center [60, 125] width 63 height 18
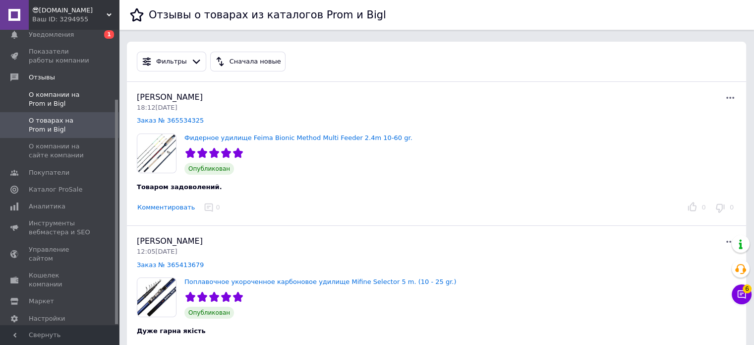
click at [35, 93] on span "О компании на Prom и Bigl" at bounding box center [60, 99] width 63 height 18
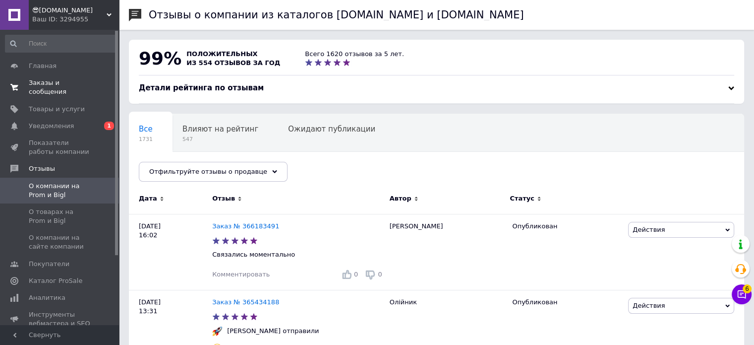
click at [71, 83] on span "Заказы и сообщения" at bounding box center [60, 87] width 63 height 18
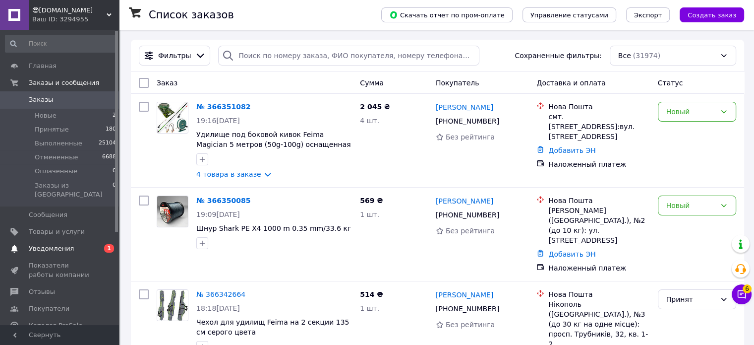
click at [50, 244] on span "Уведомления" at bounding box center [51, 248] width 45 height 9
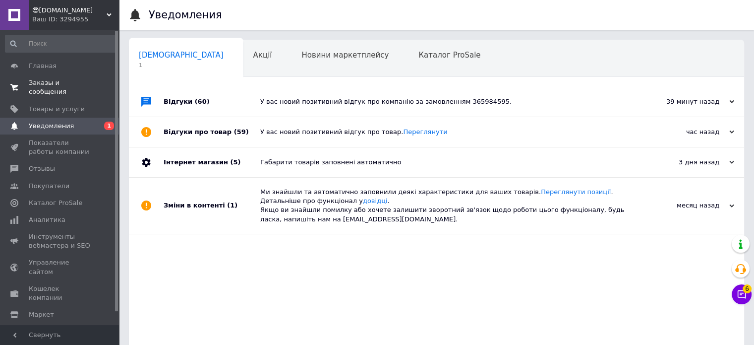
click at [71, 90] on link "Заказы и сообщения 0 0" at bounding box center [61, 87] width 122 height 26
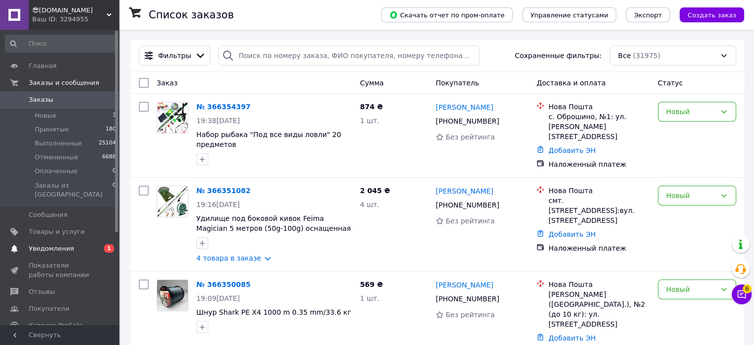
click at [44, 244] on span "Уведомления" at bounding box center [51, 248] width 45 height 9
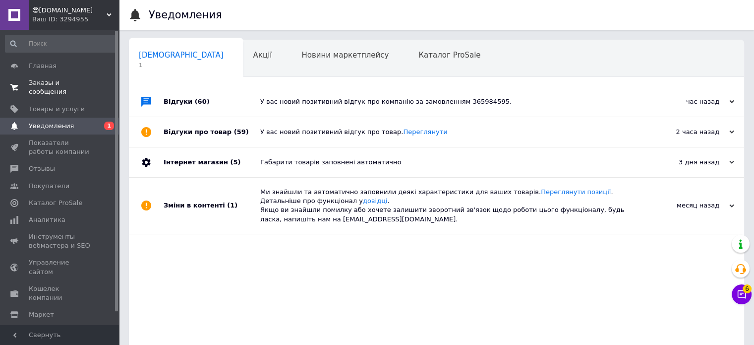
click at [90, 77] on link "Заказы и сообщения 0 0" at bounding box center [61, 87] width 122 height 26
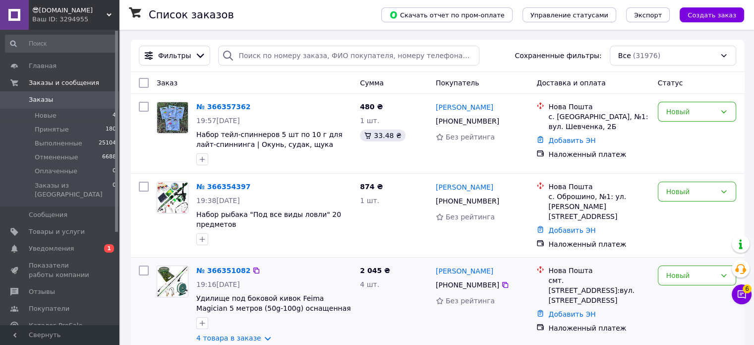
scroll to position [99, 0]
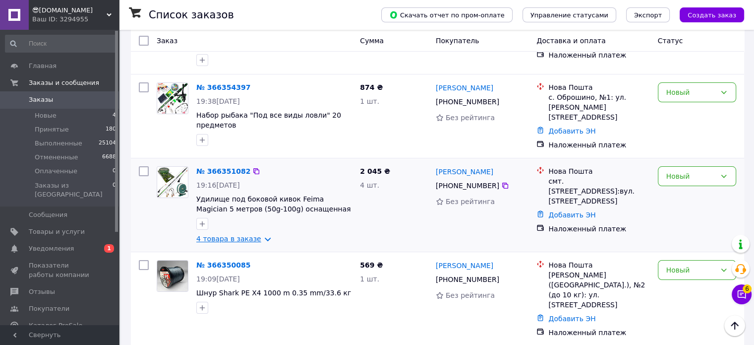
click at [247, 236] on link "4 товара в заказе" at bounding box center [228, 239] width 65 height 8
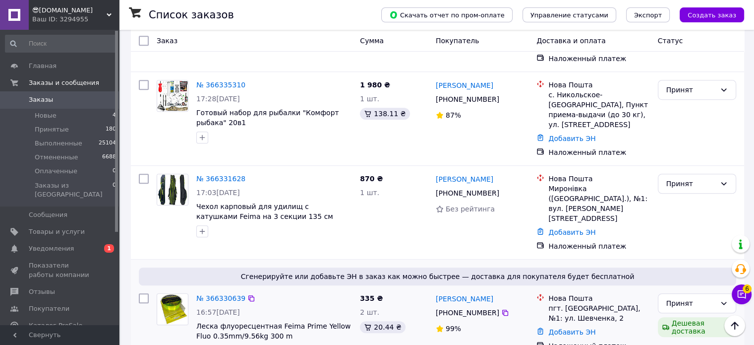
scroll to position [645, 0]
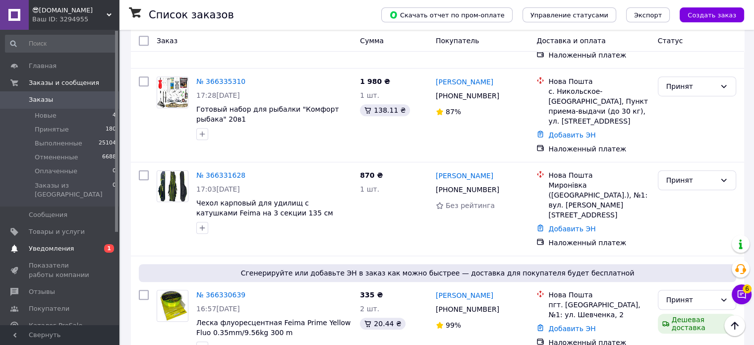
click at [79, 240] on link "Уведомления 0 1" at bounding box center [61, 248] width 122 height 17
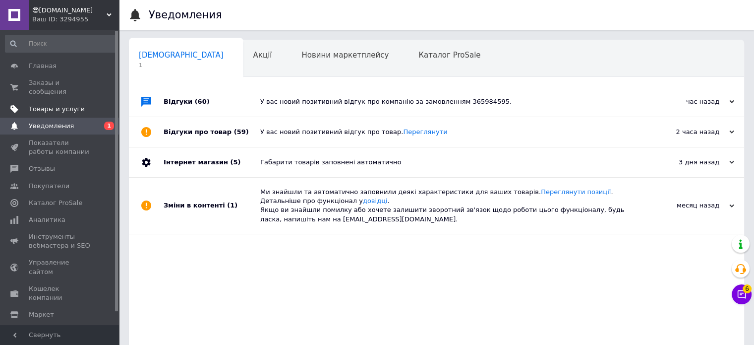
click at [73, 105] on span "Товары и услуги" at bounding box center [57, 109] width 56 height 9
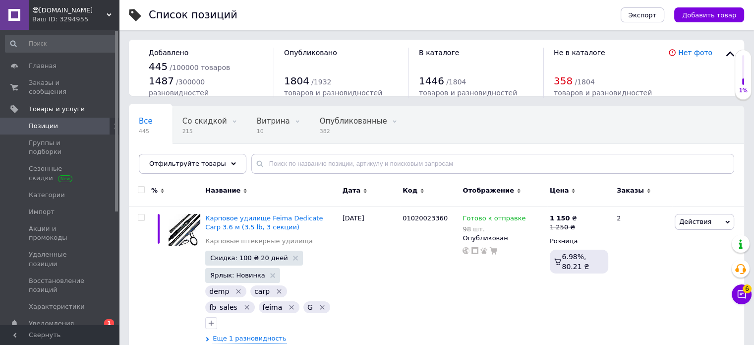
drag, startPoint x: 51, startPoint y: 282, endPoint x: 57, endPoint y: 269, distance: 13.5
click at [52, 315] on link "Уведомления 0 1" at bounding box center [61, 323] width 122 height 17
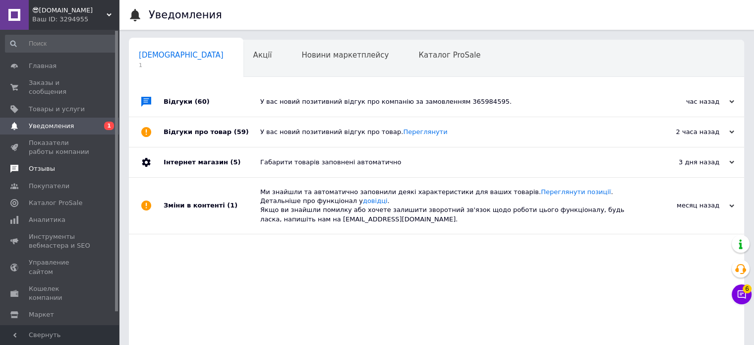
click at [46, 165] on link "Отзывы" at bounding box center [61, 168] width 122 height 17
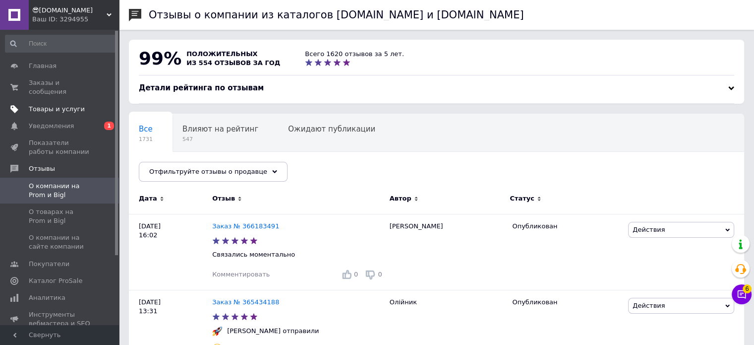
click at [41, 105] on span "Товары и услуги" at bounding box center [57, 109] width 56 height 9
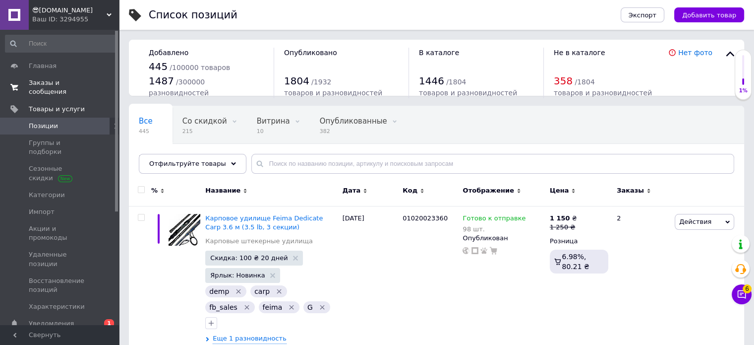
click at [59, 85] on span "Заказы и сообщения" at bounding box center [60, 87] width 63 height 18
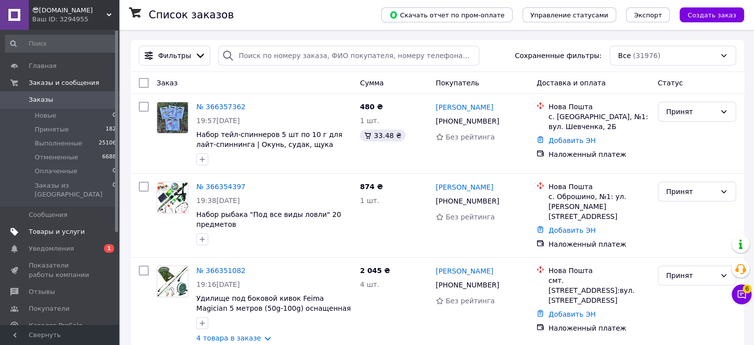
click at [47, 227] on span "Товары и услуги" at bounding box center [57, 231] width 56 height 9
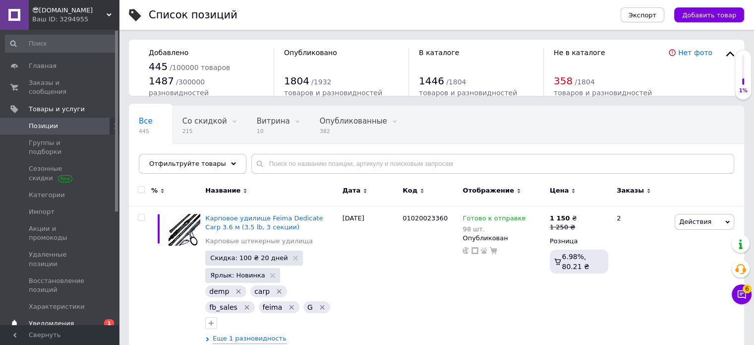
click at [52, 319] on span "Уведомления" at bounding box center [51, 323] width 45 height 9
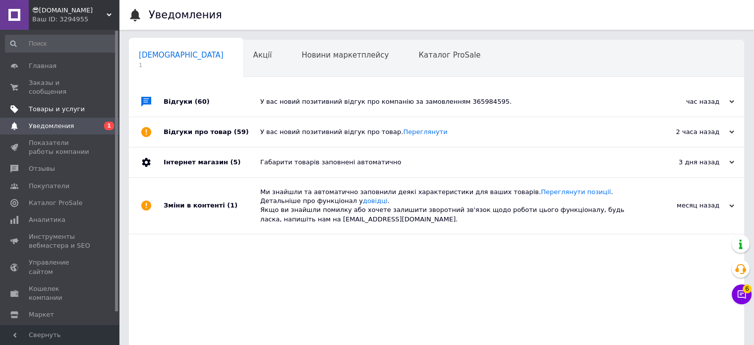
click at [69, 105] on span "Товары и услуги" at bounding box center [57, 109] width 56 height 9
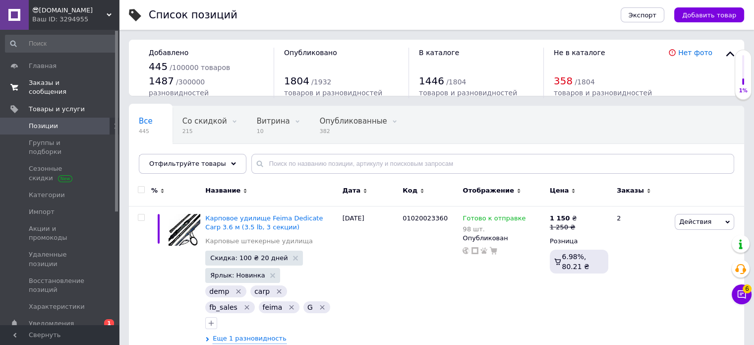
click at [63, 83] on span "Заказы и сообщения" at bounding box center [60, 87] width 63 height 18
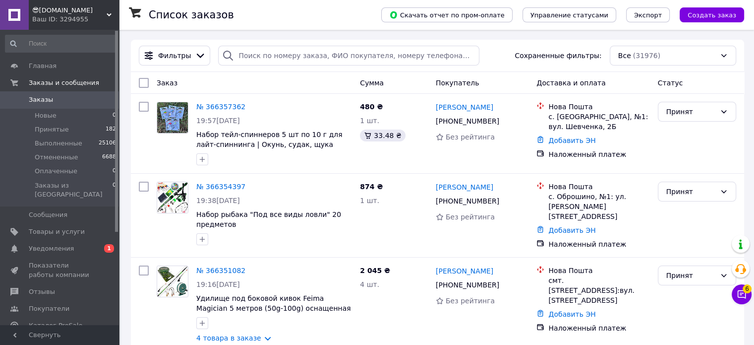
click at [60, 244] on span "Уведомления" at bounding box center [51, 248] width 45 height 9
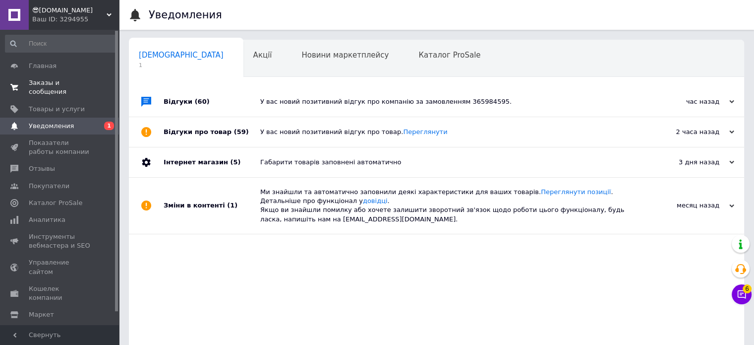
click at [72, 86] on span "Заказы и сообщения" at bounding box center [60, 87] width 63 height 18
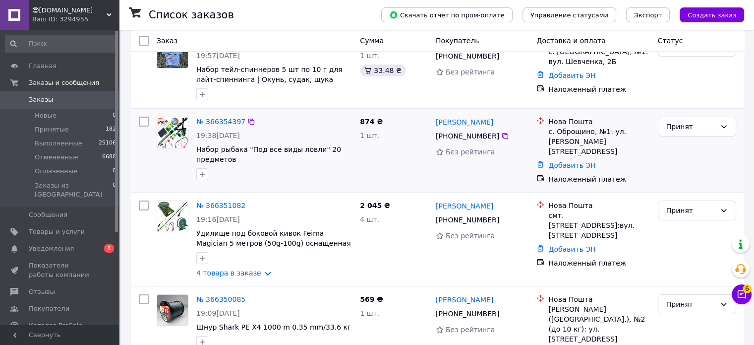
scroll to position [198, 0]
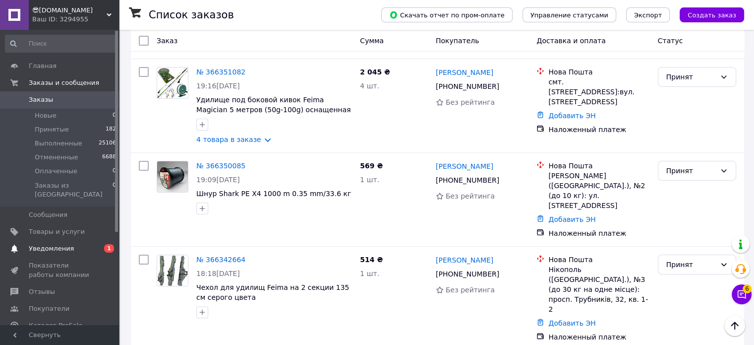
click at [54, 244] on span "Уведомления" at bounding box center [51, 248] width 45 height 9
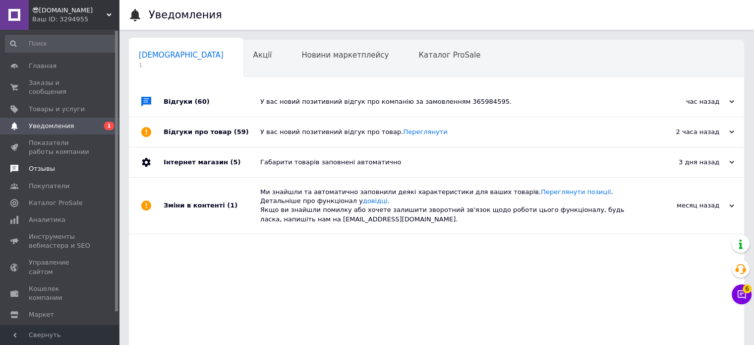
click at [36, 164] on span "Отзывы" at bounding box center [42, 168] width 26 height 9
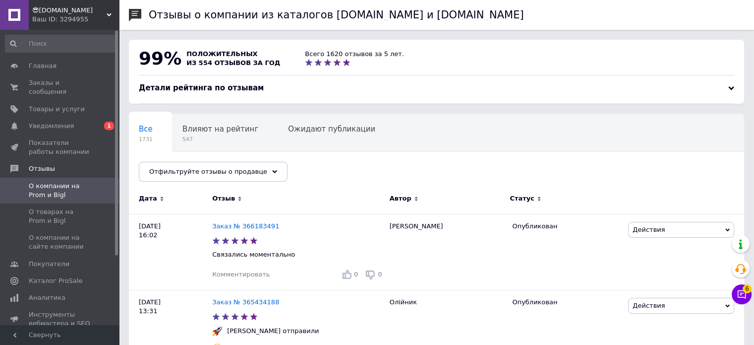
scroll to position [198, 0]
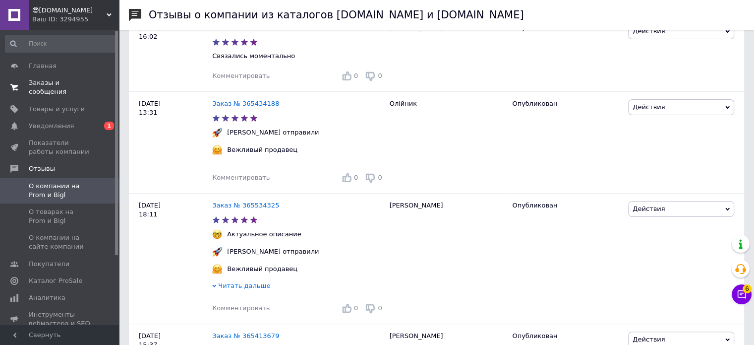
click at [48, 87] on span "Заказы и сообщения" at bounding box center [60, 87] width 63 height 18
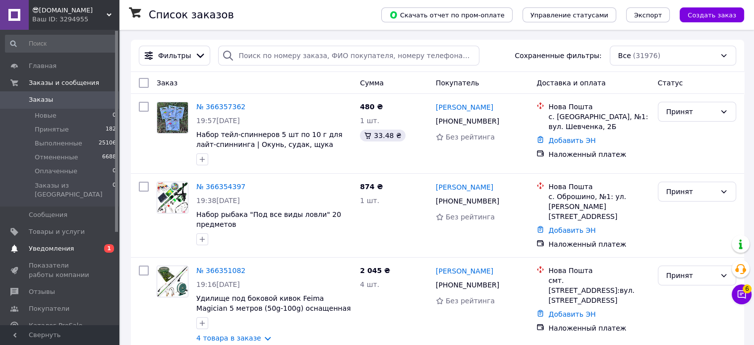
click at [53, 244] on span "Уведомления" at bounding box center [51, 248] width 45 height 9
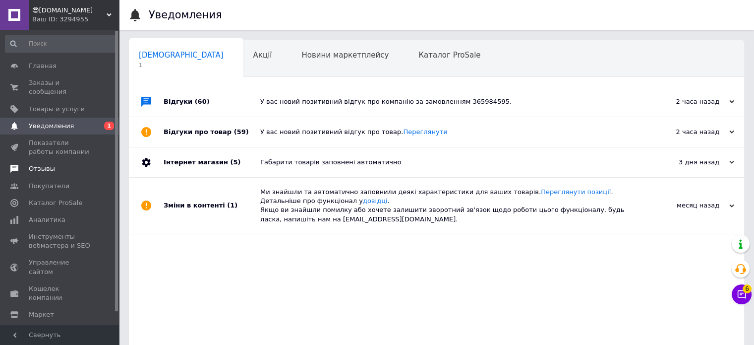
click at [46, 164] on span "Отзывы" at bounding box center [42, 168] width 26 height 9
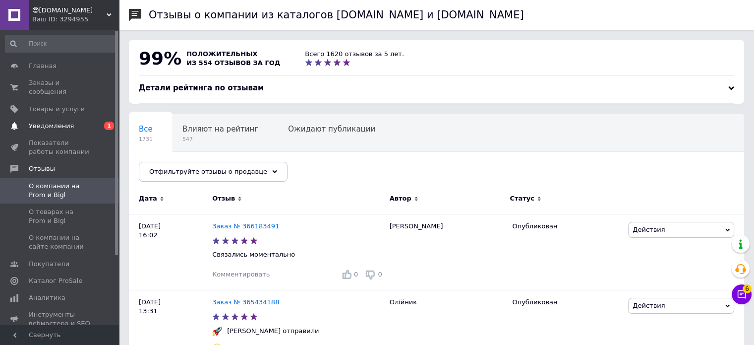
click at [66, 122] on link "Уведомления 0 1" at bounding box center [61, 126] width 122 height 17
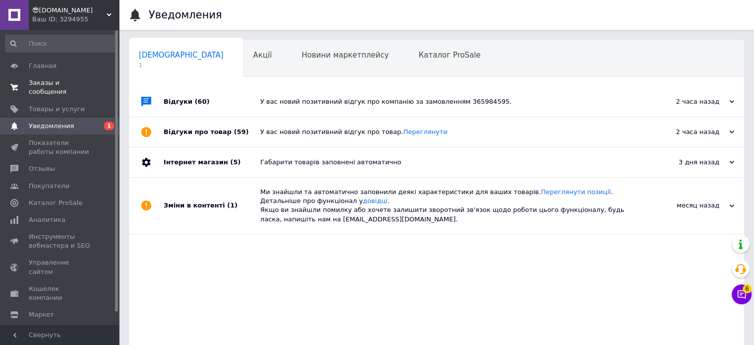
click at [75, 89] on link "Заказы и сообщения 0 0" at bounding box center [61, 87] width 122 height 26
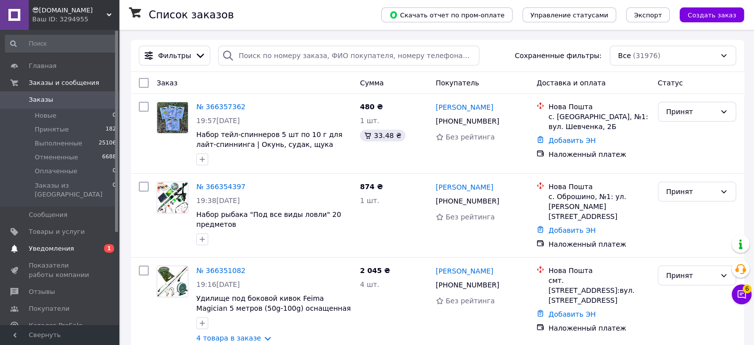
click at [68, 244] on span "Уведомления" at bounding box center [51, 248] width 45 height 9
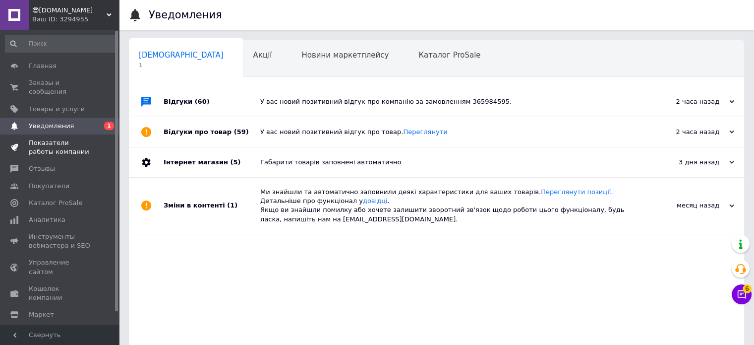
click at [42, 166] on link "Отзывы" at bounding box center [61, 168] width 122 height 17
